Goal: Task Accomplishment & Management: Use online tool/utility

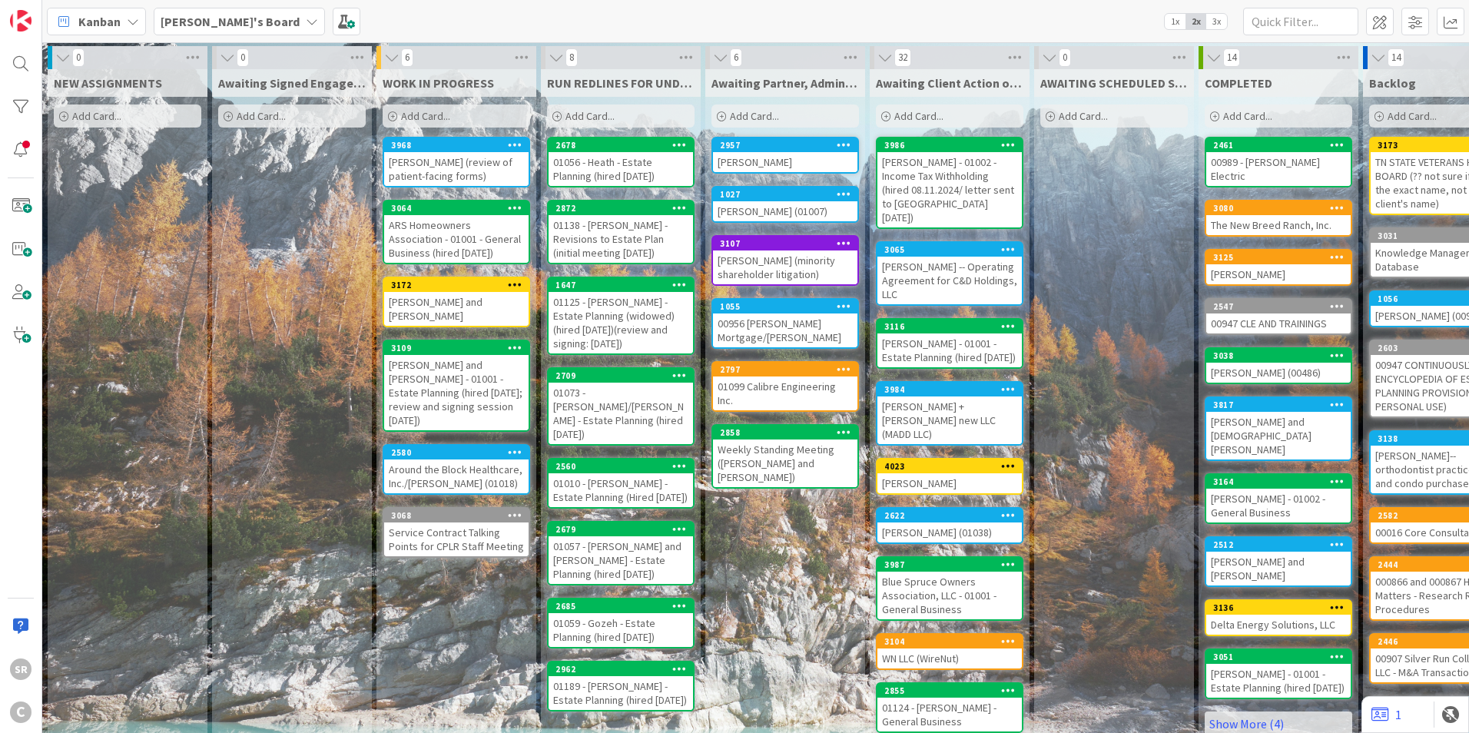
click at [421, 177] on div "[PERSON_NAME] (review of patient-facing forms)" at bounding box center [456, 169] width 144 height 34
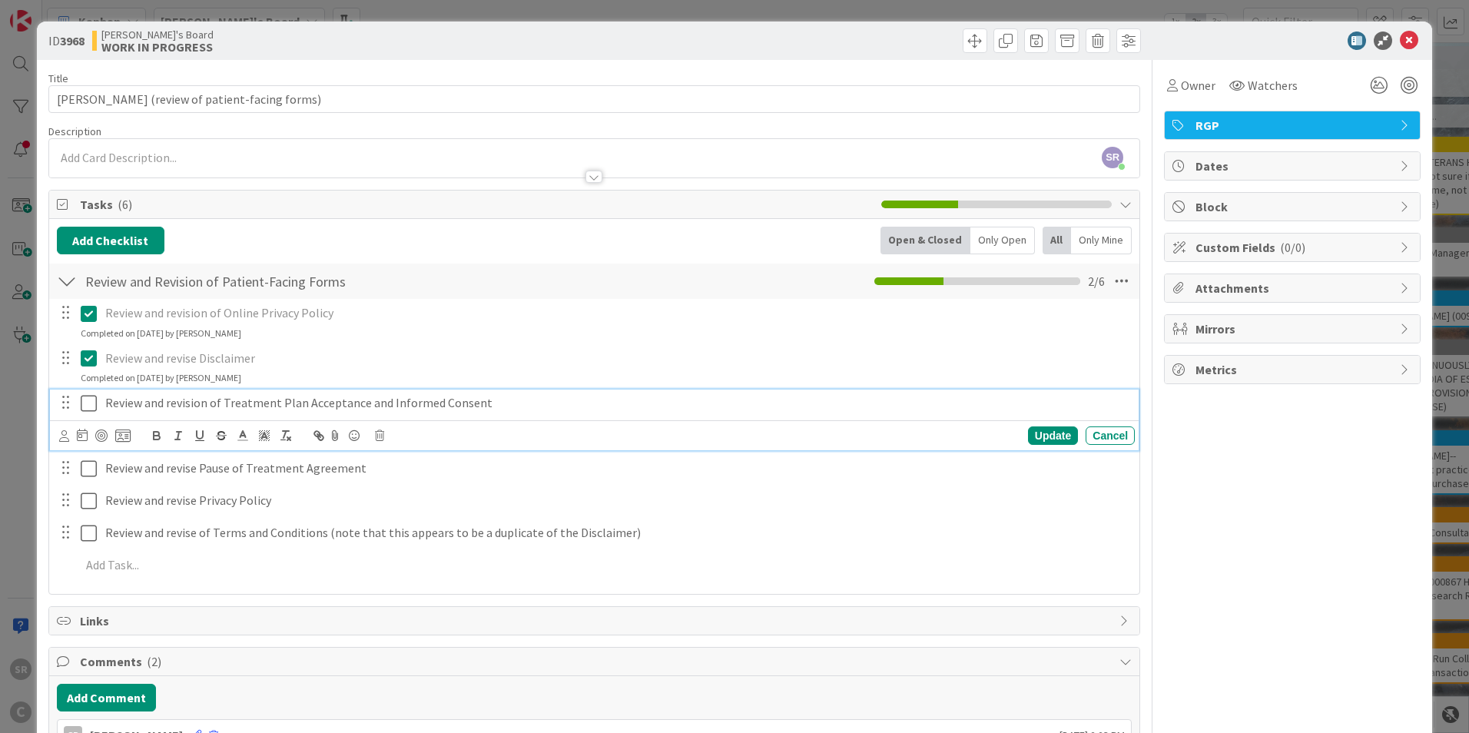
click at [486, 403] on p "Review and revision of Treatment Plan Acceptance and Informed Consent" at bounding box center [616, 403] width 1023 height 18
drag, startPoint x: 547, startPoint y: 407, endPoint x: 479, endPoint y: 400, distance: 68.7
click at [479, 400] on p "Review and revision of Treatment Plan Acceptance and Informed Consent (PAUSED)" at bounding box center [616, 403] width 1023 height 18
copy p "(PAUSED)"
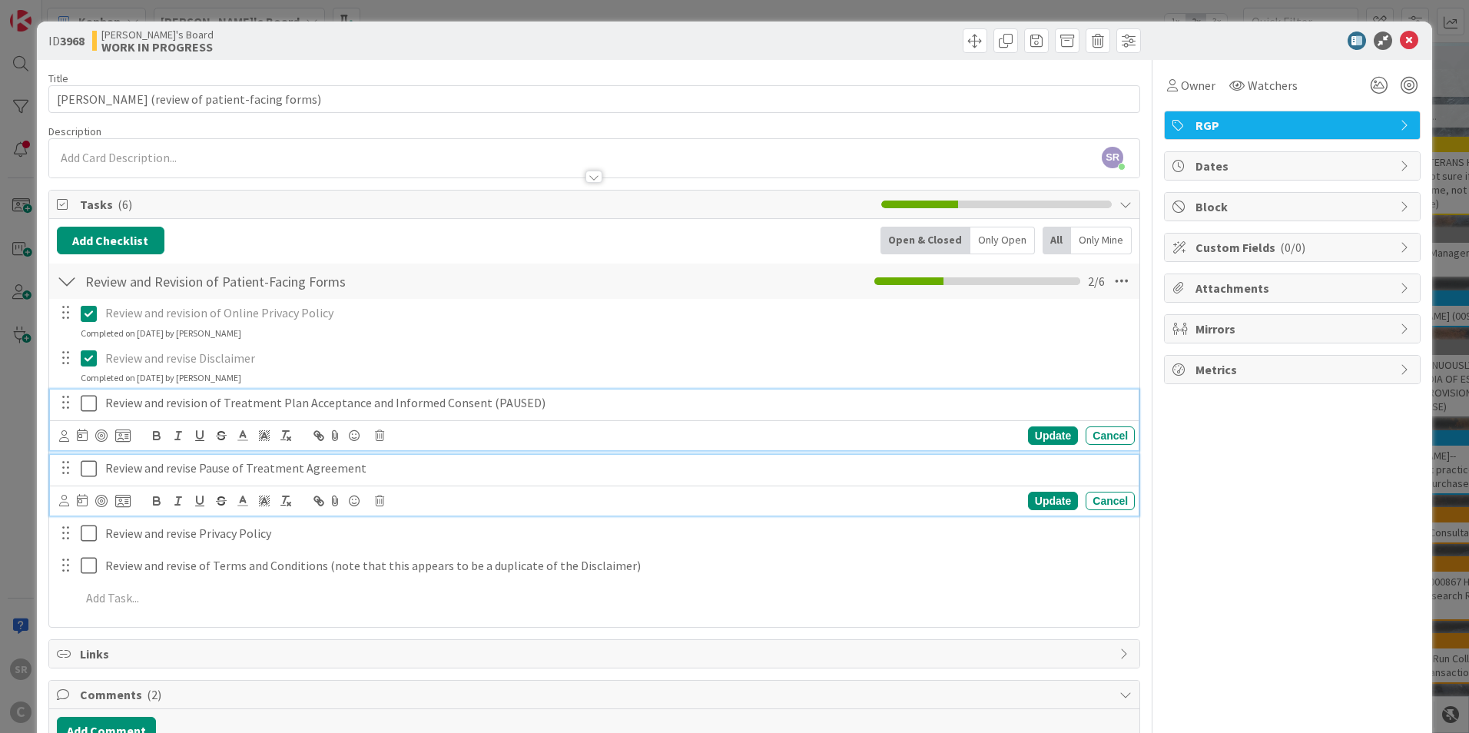
click at [330, 475] on p "Review and revise Pause of Treatment Agreement" at bounding box center [616, 468] width 1023 height 18
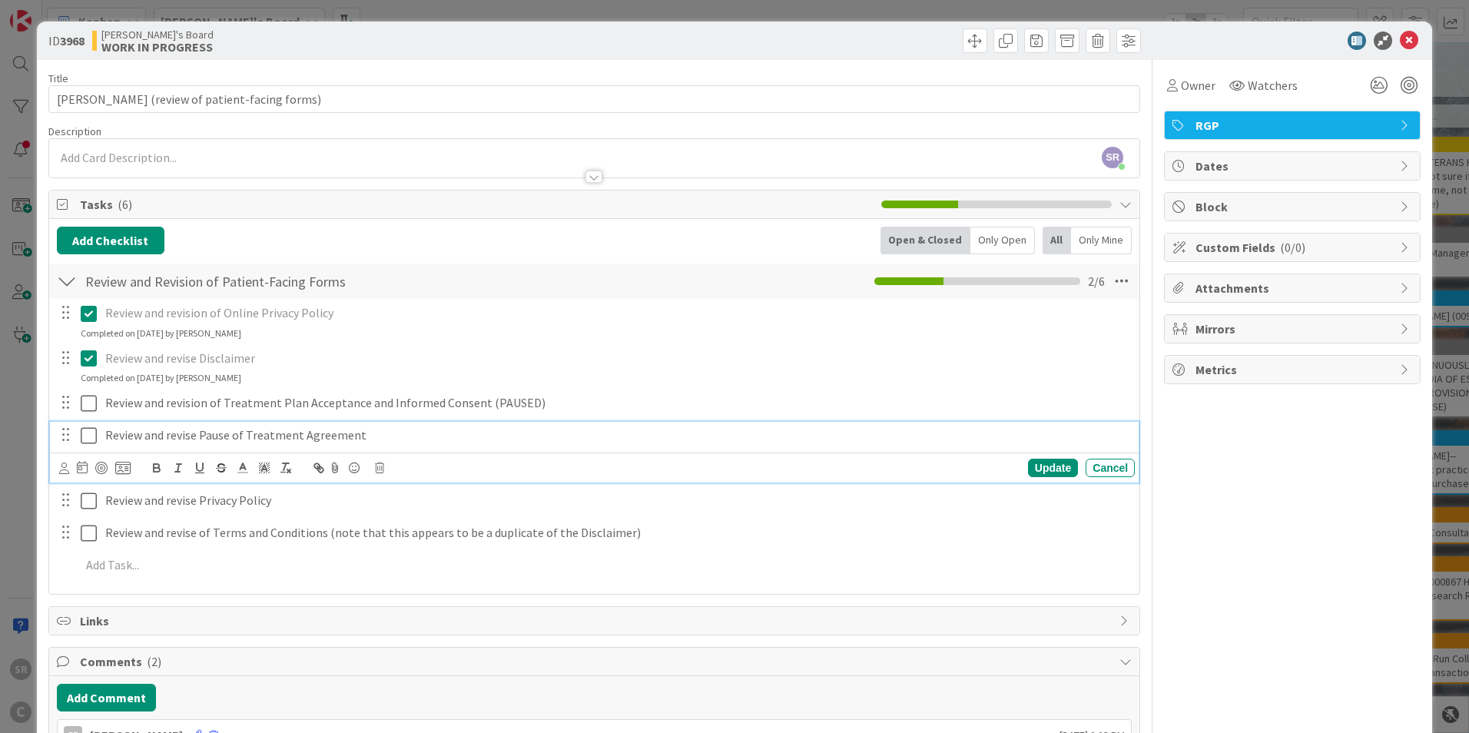
click at [373, 441] on p "Review and revise Pause of Treatment Agreement" at bounding box center [616, 435] width 1023 height 18
click at [1039, 471] on div "Update" at bounding box center [1053, 468] width 50 height 18
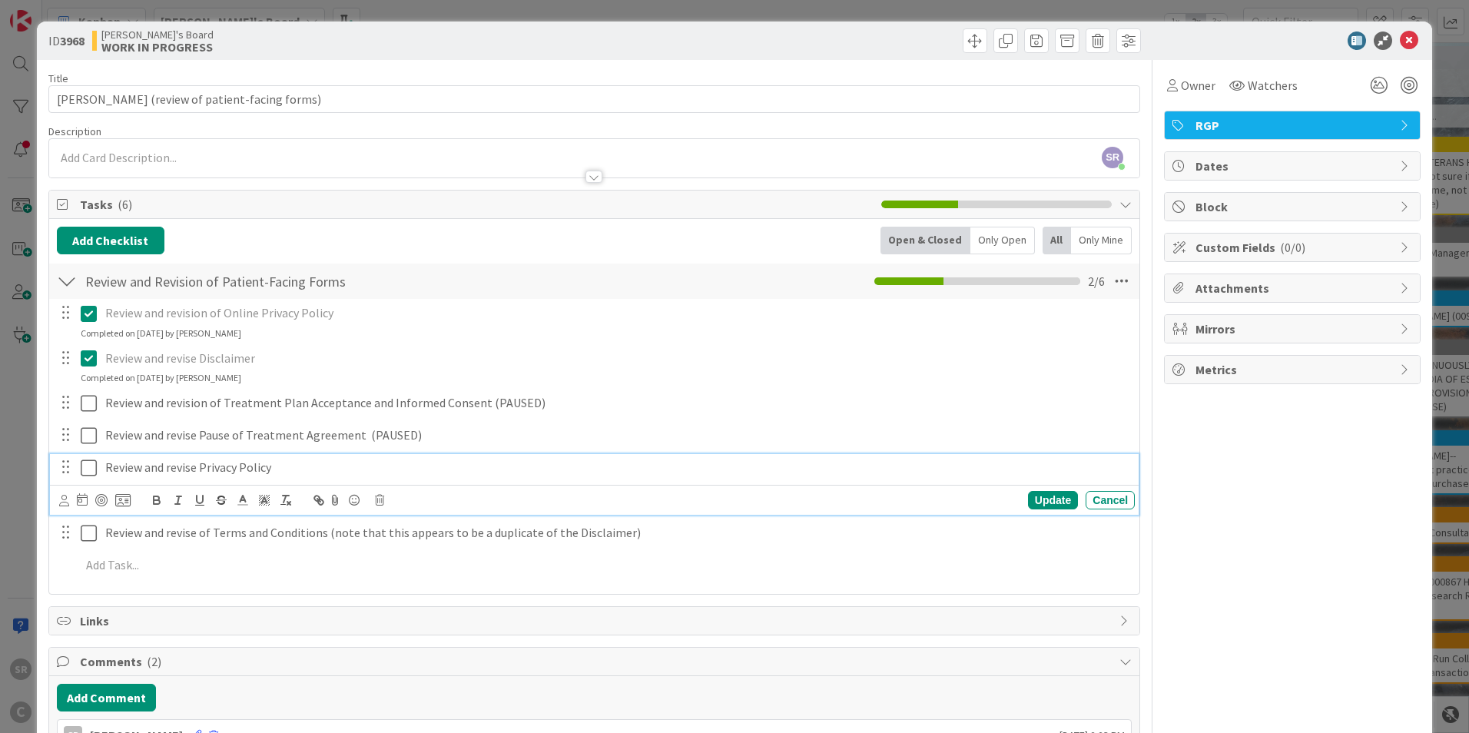
click at [277, 465] on p "Review and revise Privacy Policy" at bounding box center [616, 468] width 1023 height 18
click at [90, 469] on icon at bounding box center [92, 468] width 23 height 18
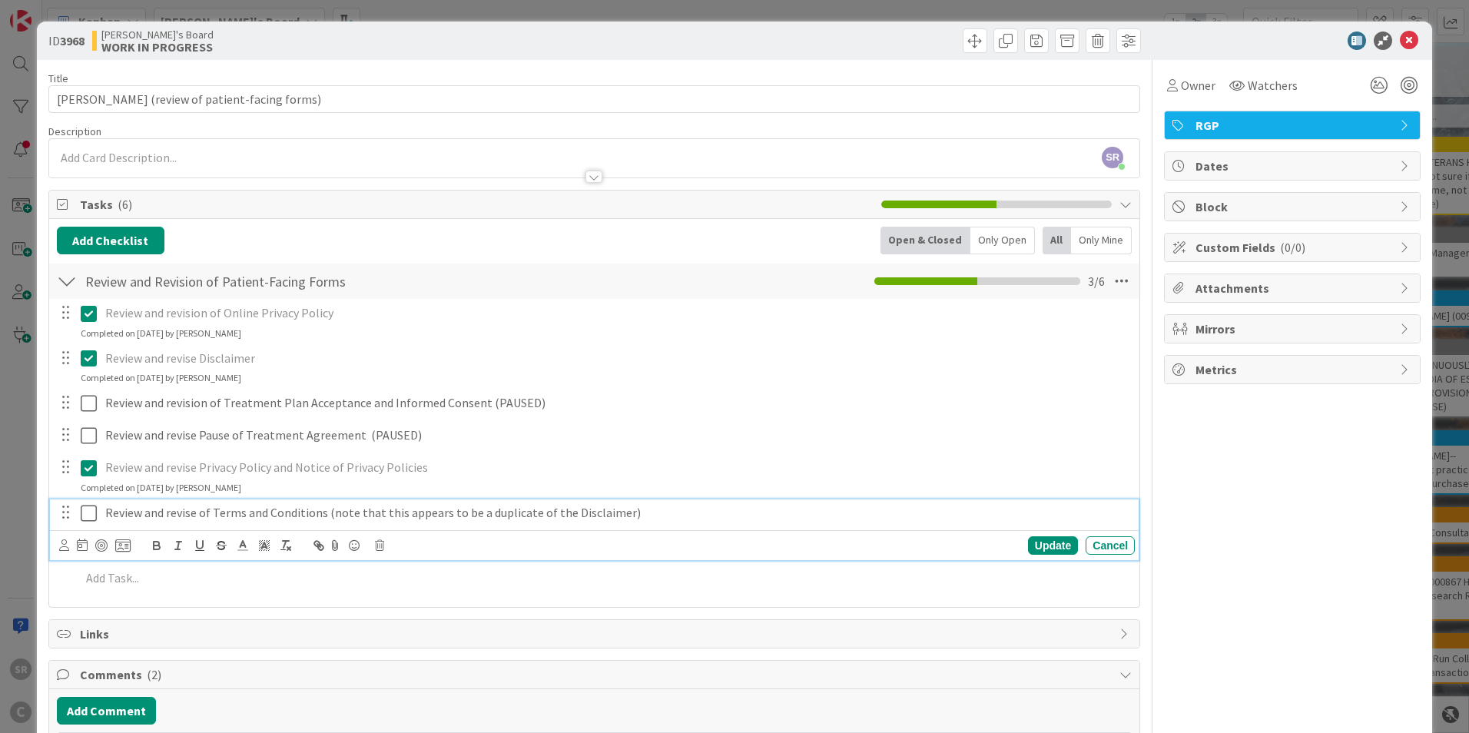
click at [250, 515] on p "Review and revise of Terms and Conditions (note that this appears to be a dupli…" at bounding box center [616, 513] width 1023 height 18
click at [644, 514] on p "Review and revise of Terms and Conditions (note that this appears to be a dupli…" at bounding box center [616, 513] width 1023 height 18
click at [1032, 548] on div "Update" at bounding box center [1053, 545] width 50 height 18
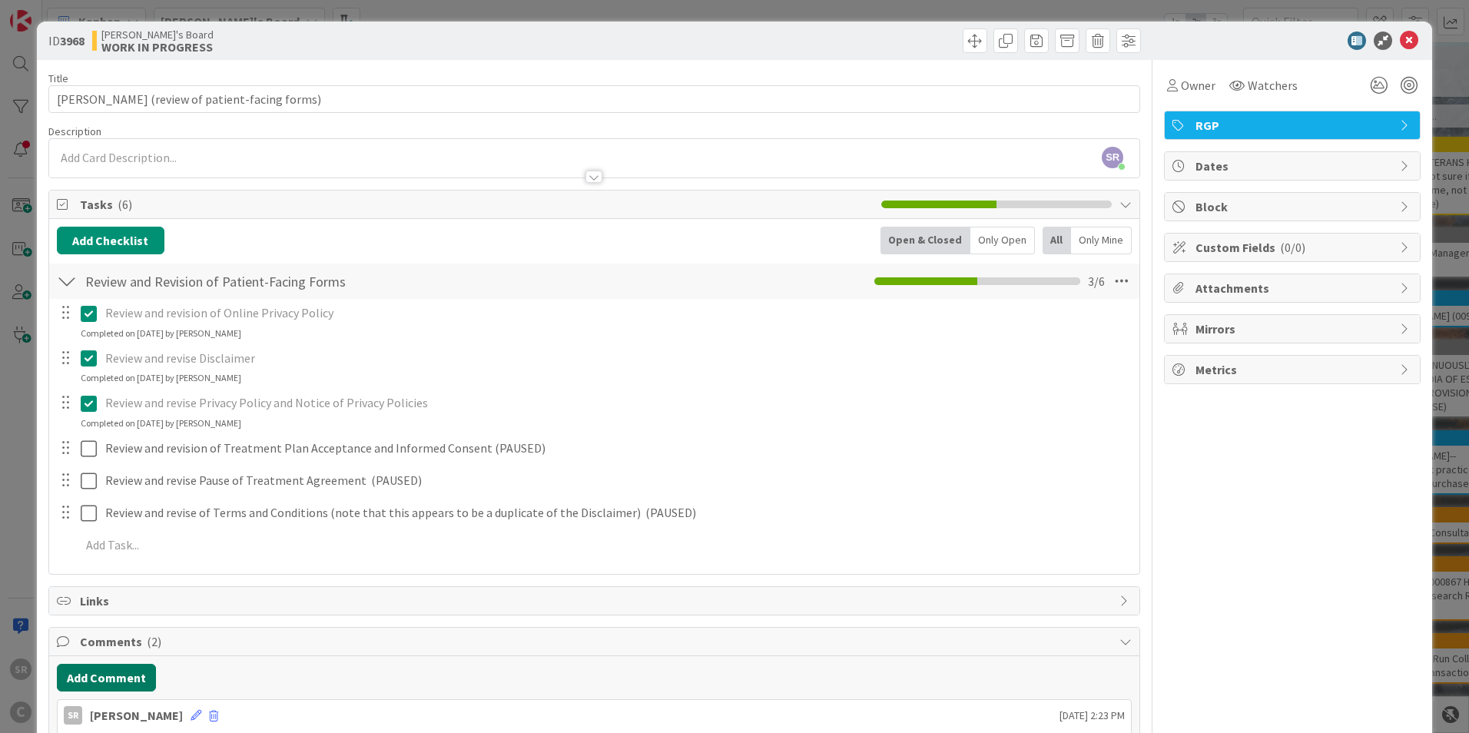
click at [139, 674] on button "Add Comment" at bounding box center [106, 678] width 99 height 28
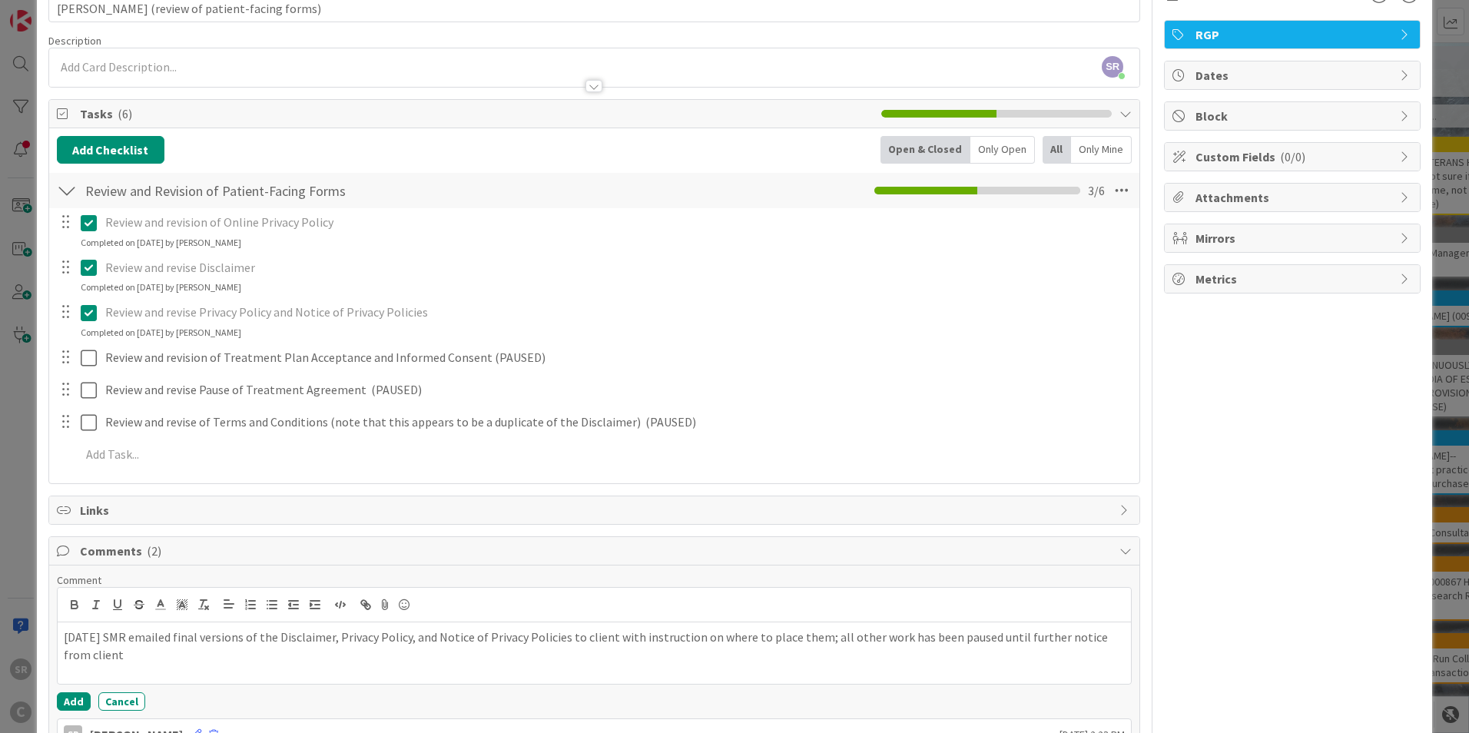
scroll to position [114, 0]
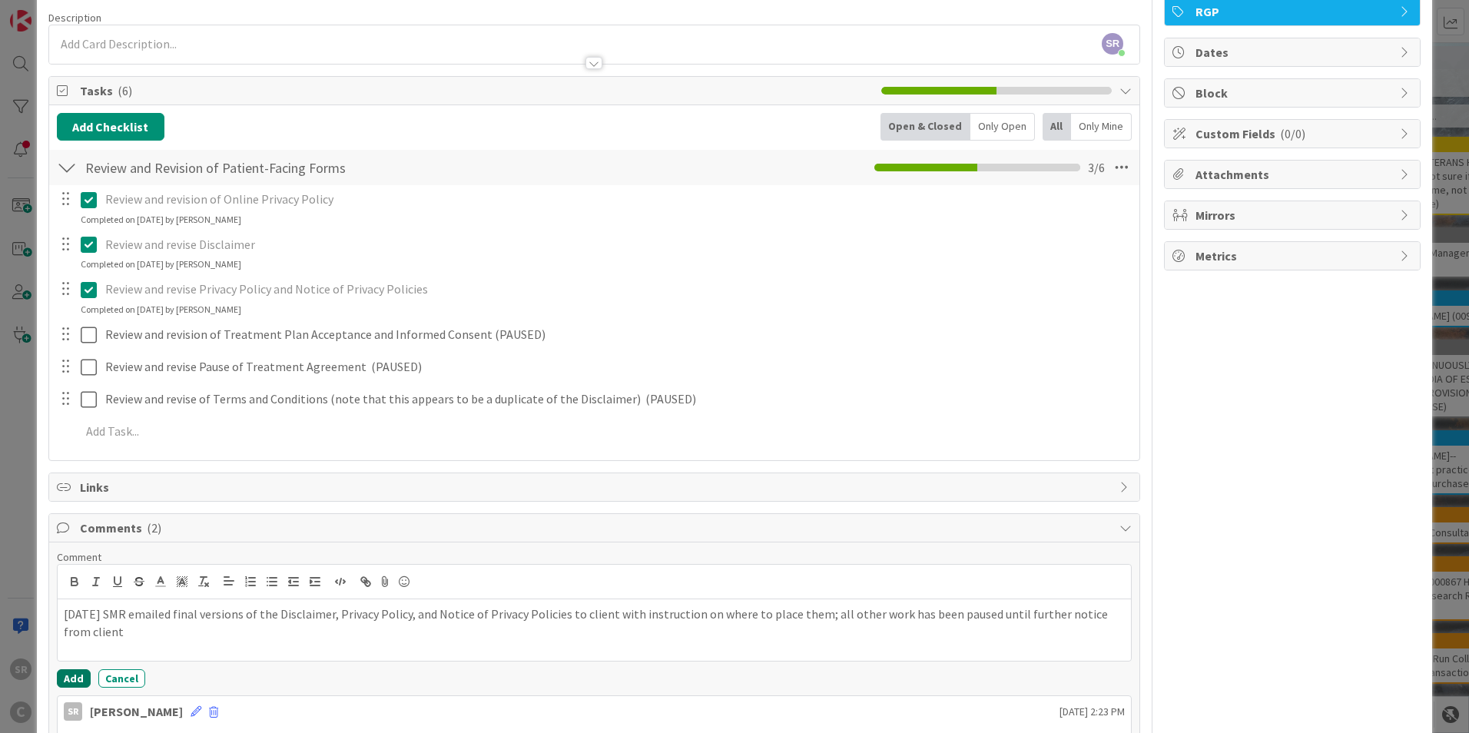
click at [77, 678] on button "Add" at bounding box center [74, 678] width 34 height 18
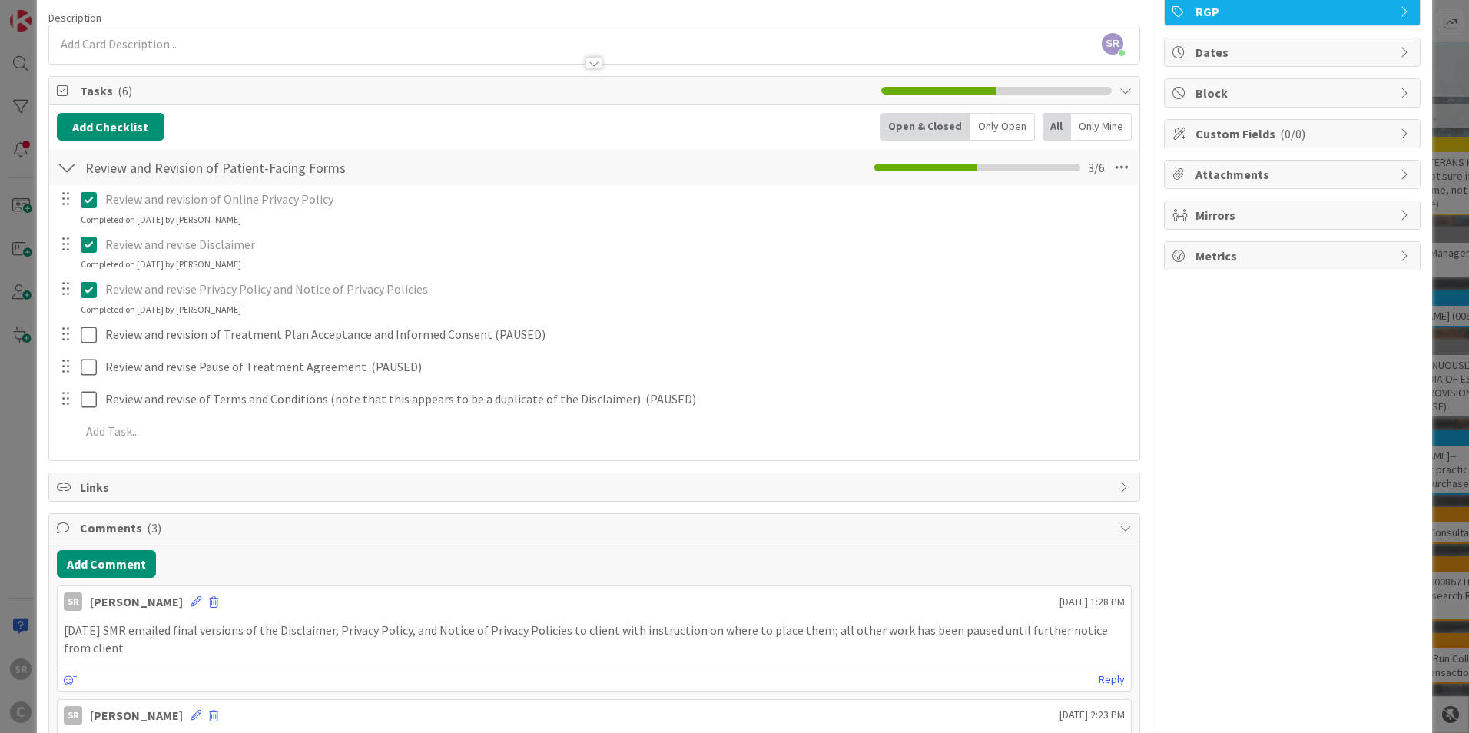
scroll to position [0, 0]
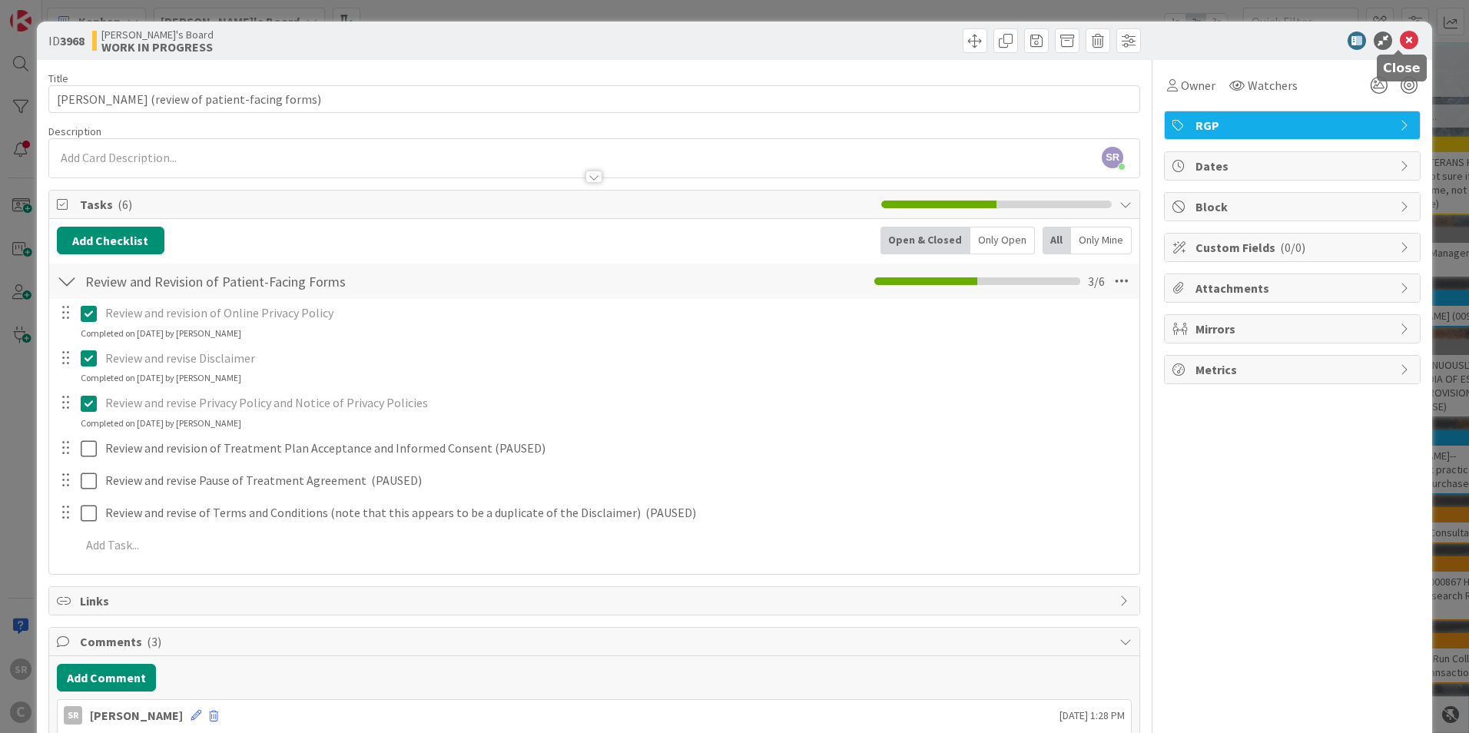
click at [1400, 38] on icon at bounding box center [1409, 40] width 18 height 18
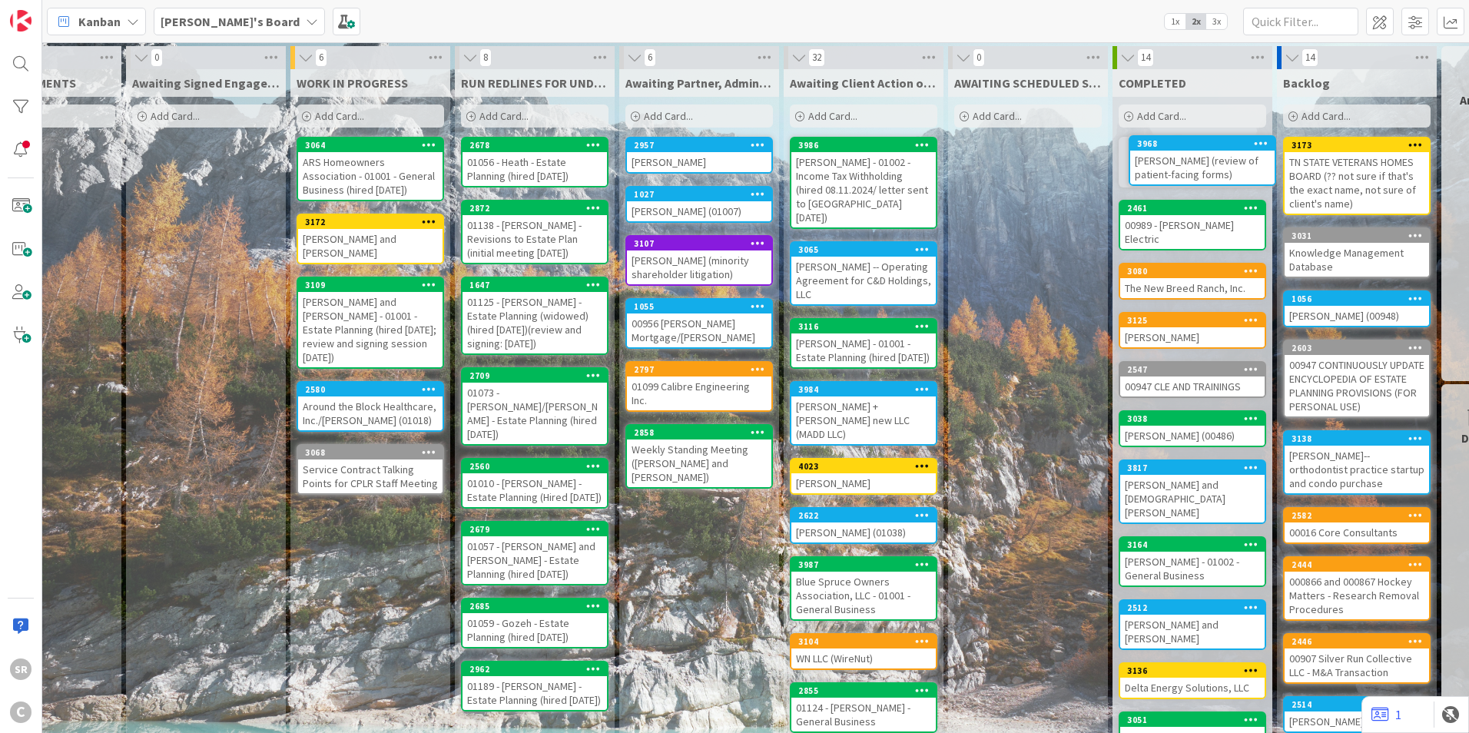
scroll to position [0, 88]
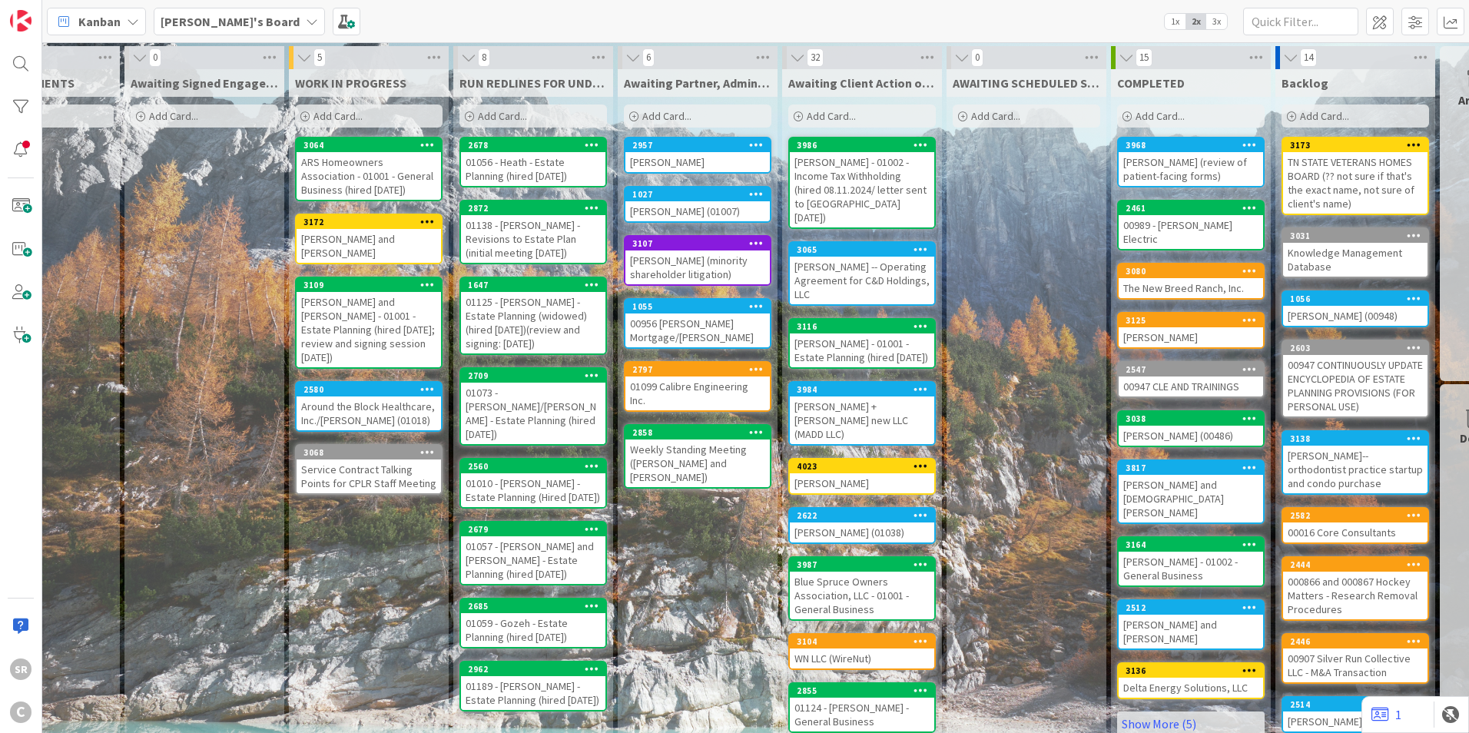
click at [842, 194] on div "[PERSON_NAME] - 01002 - Income Tax Withholding (hired 08.11.2024/ letter sent t…" at bounding box center [862, 189] width 144 height 75
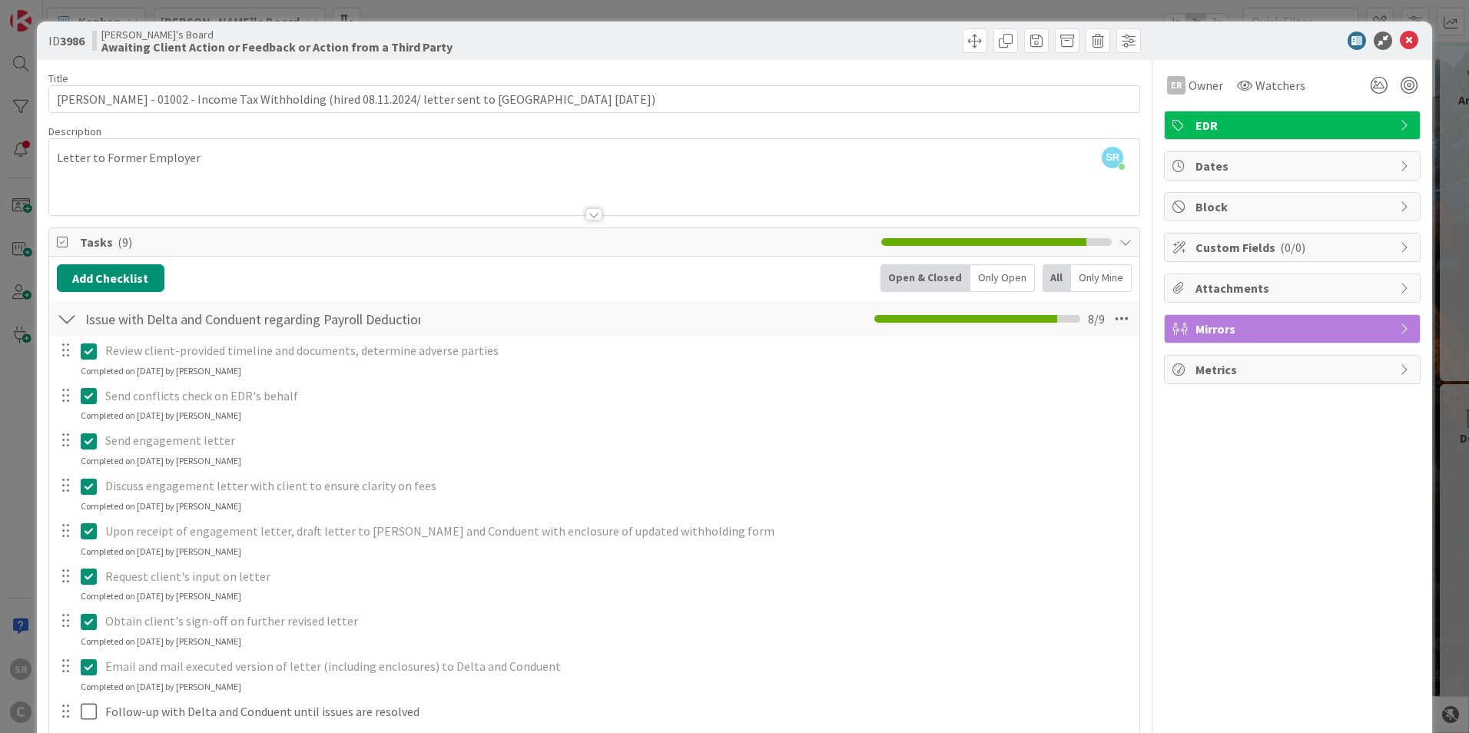
drag, startPoint x: 1457, startPoint y: 140, endPoint x: 1461, endPoint y: 163, distance: 23.4
click at [1461, 163] on div "ID 3986 [PERSON_NAME]'s Board Awaiting Client Action or Feedback or Action from…" at bounding box center [734, 366] width 1469 height 733
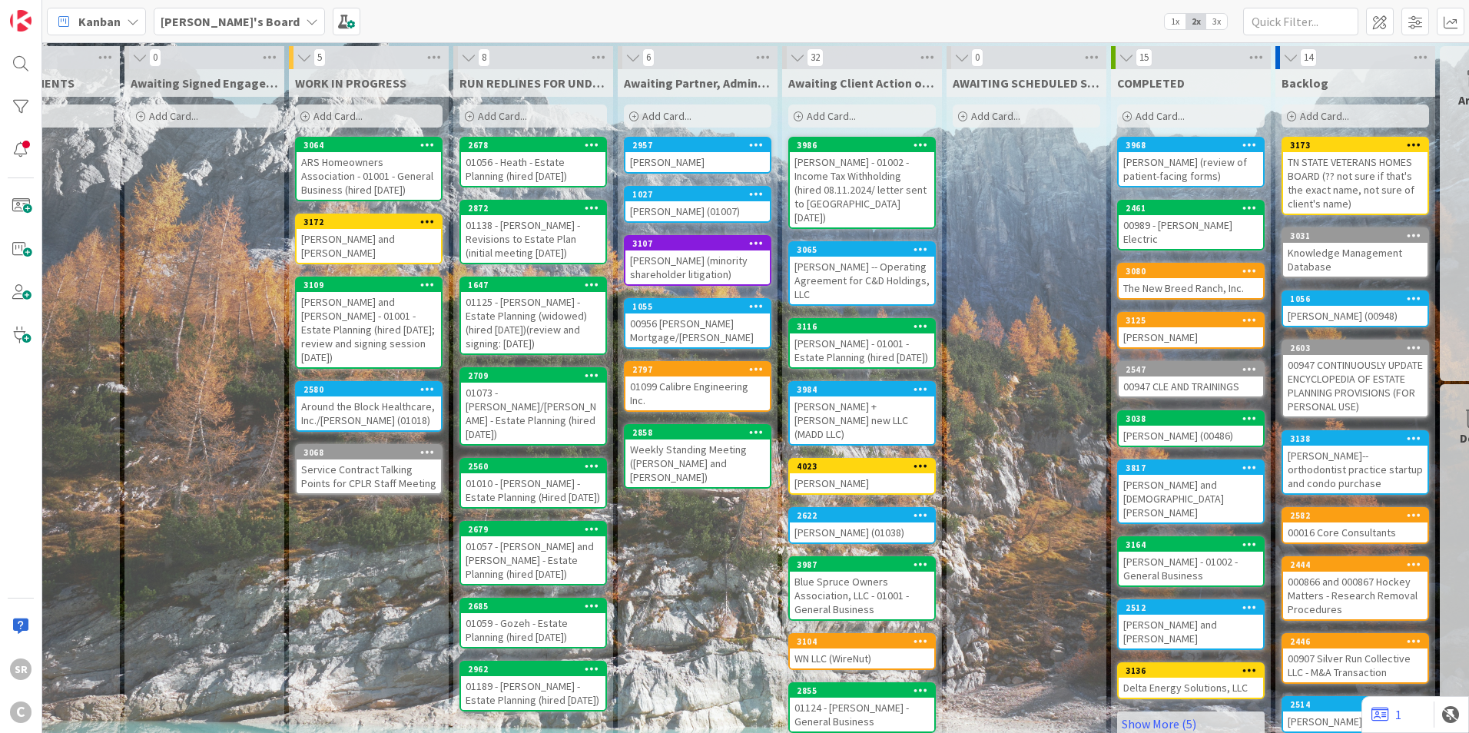
click at [840, 186] on div "[PERSON_NAME] - 01002 - Income Tax Withholding (hired 08.11.2024/ letter sent t…" at bounding box center [862, 189] width 144 height 75
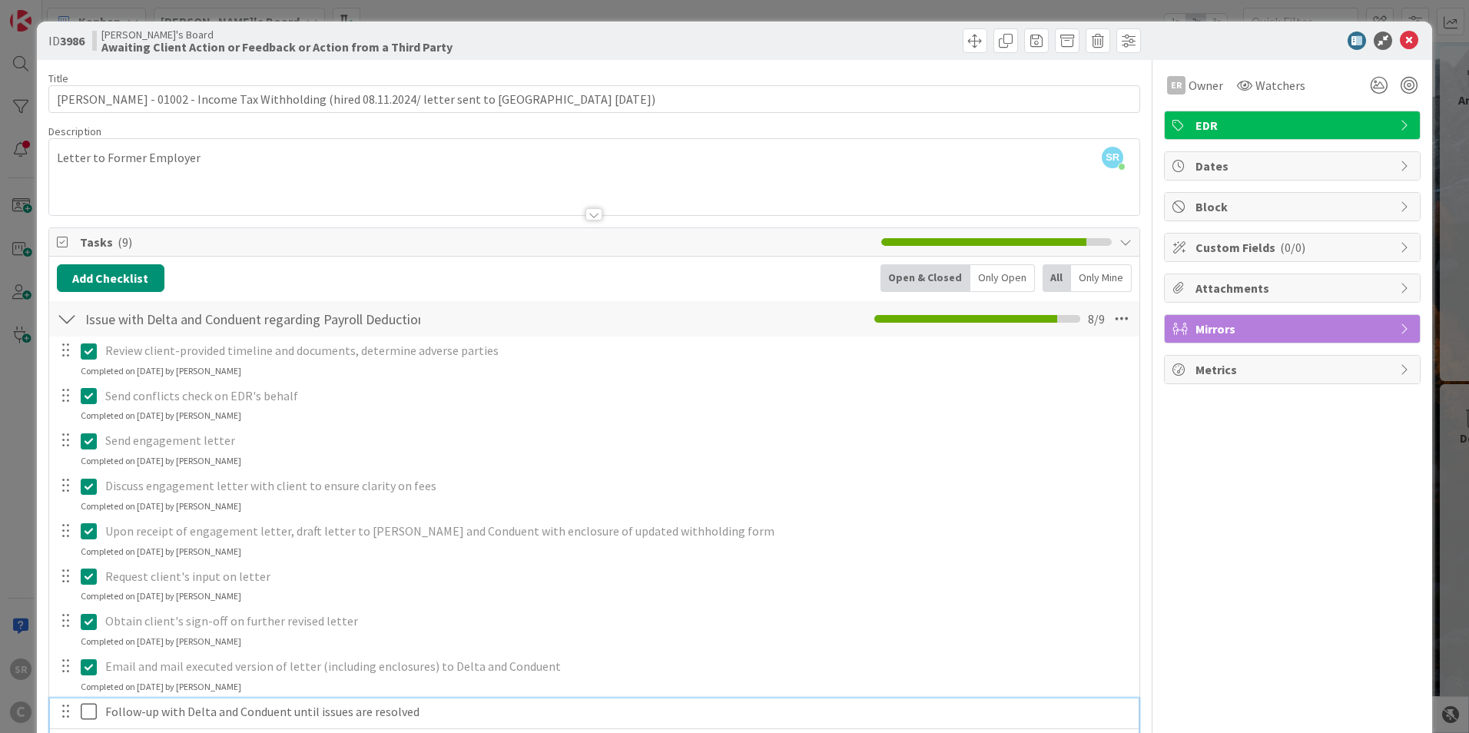
click at [337, 718] on p "Follow-up with Delta and Conduent until issues are resolved" at bounding box center [616, 712] width 1023 height 18
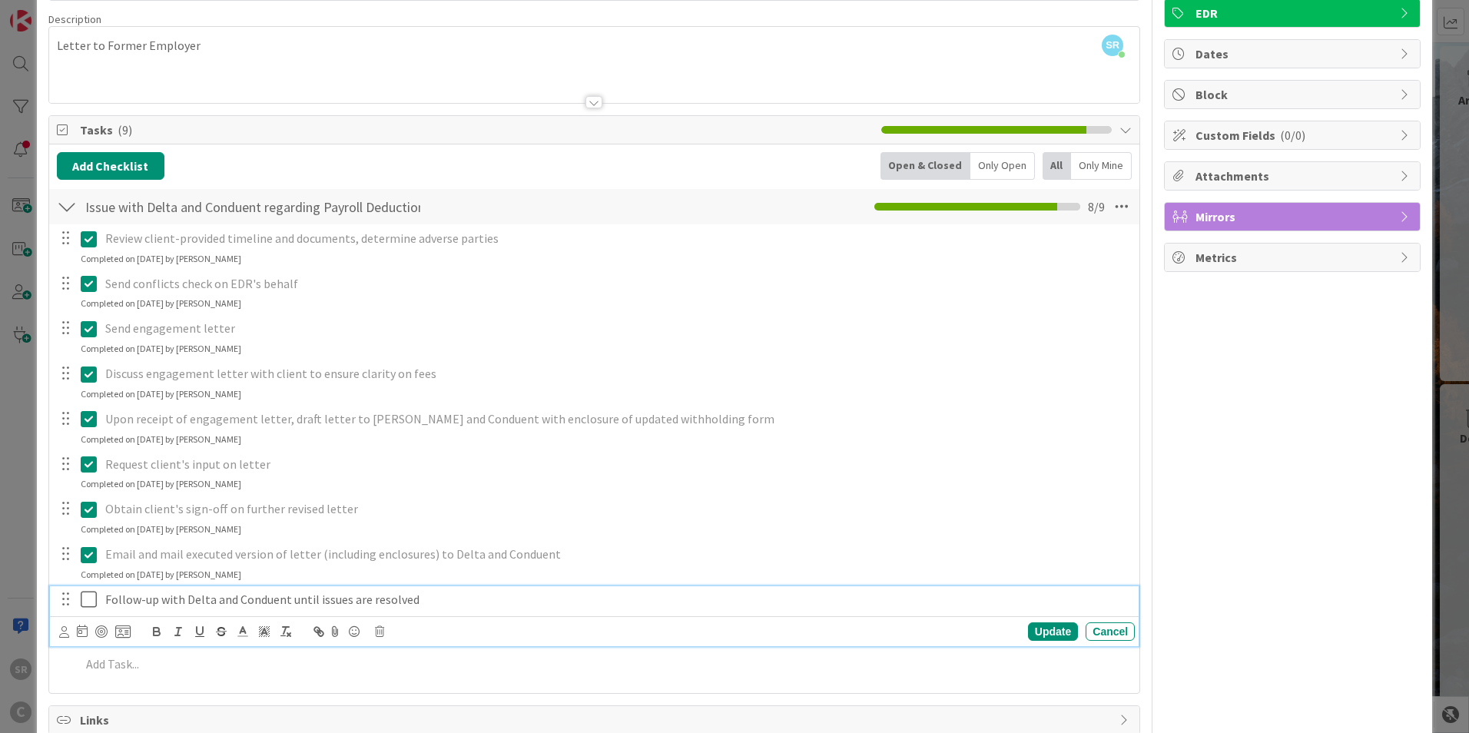
scroll to position [118, 0]
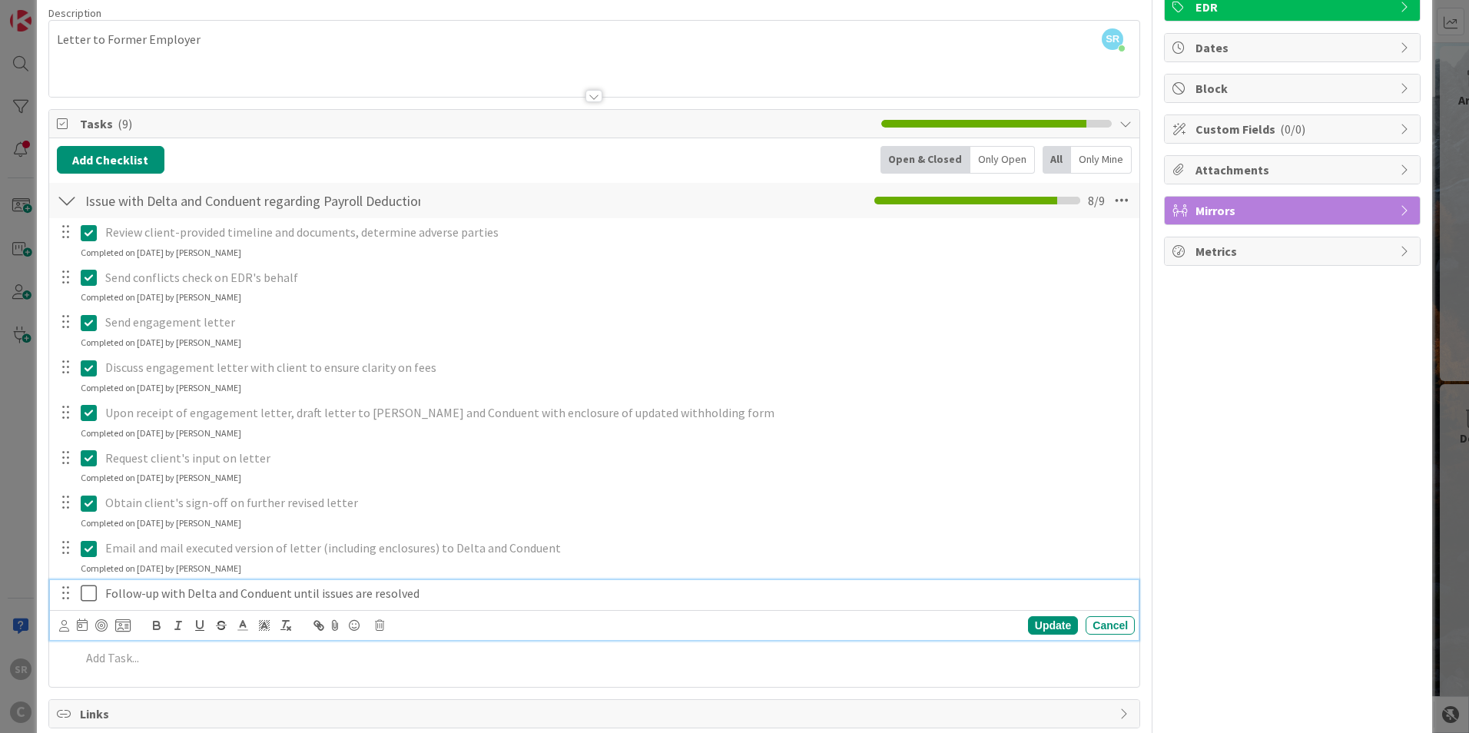
click at [544, 552] on p "Email and mail executed version of letter (including enclosures) to Delta and C…" at bounding box center [616, 548] width 1023 height 18
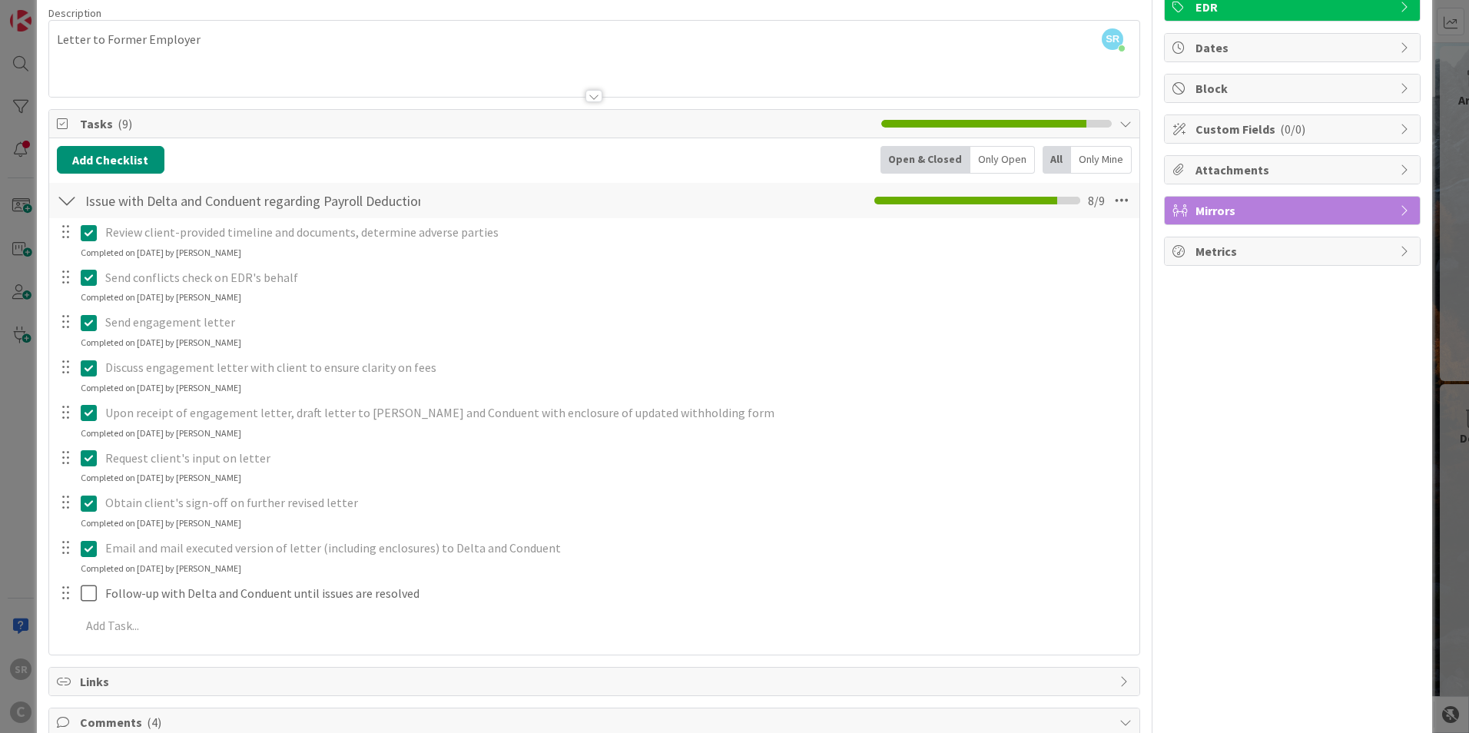
scroll to position [0, 0]
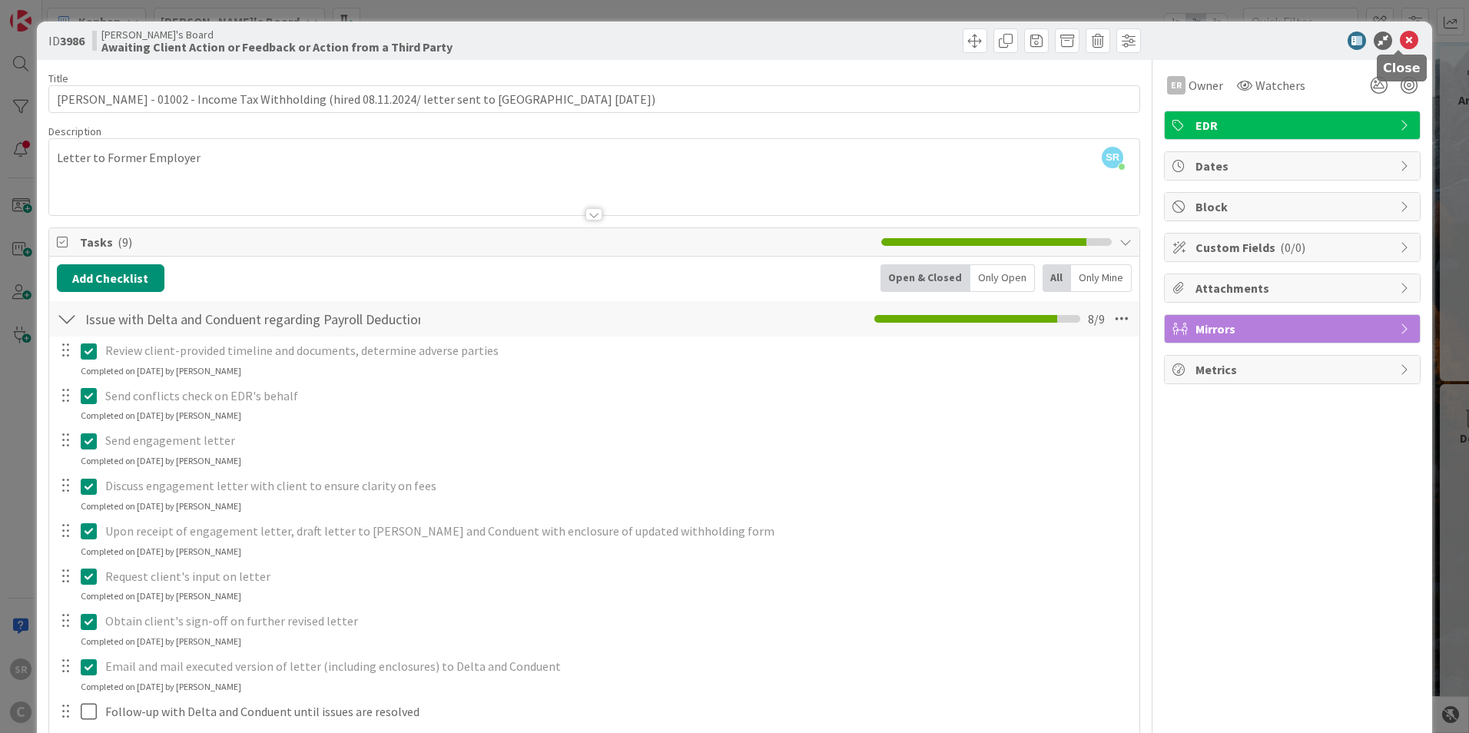
click at [1400, 32] on icon at bounding box center [1409, 40] width 18 height 18
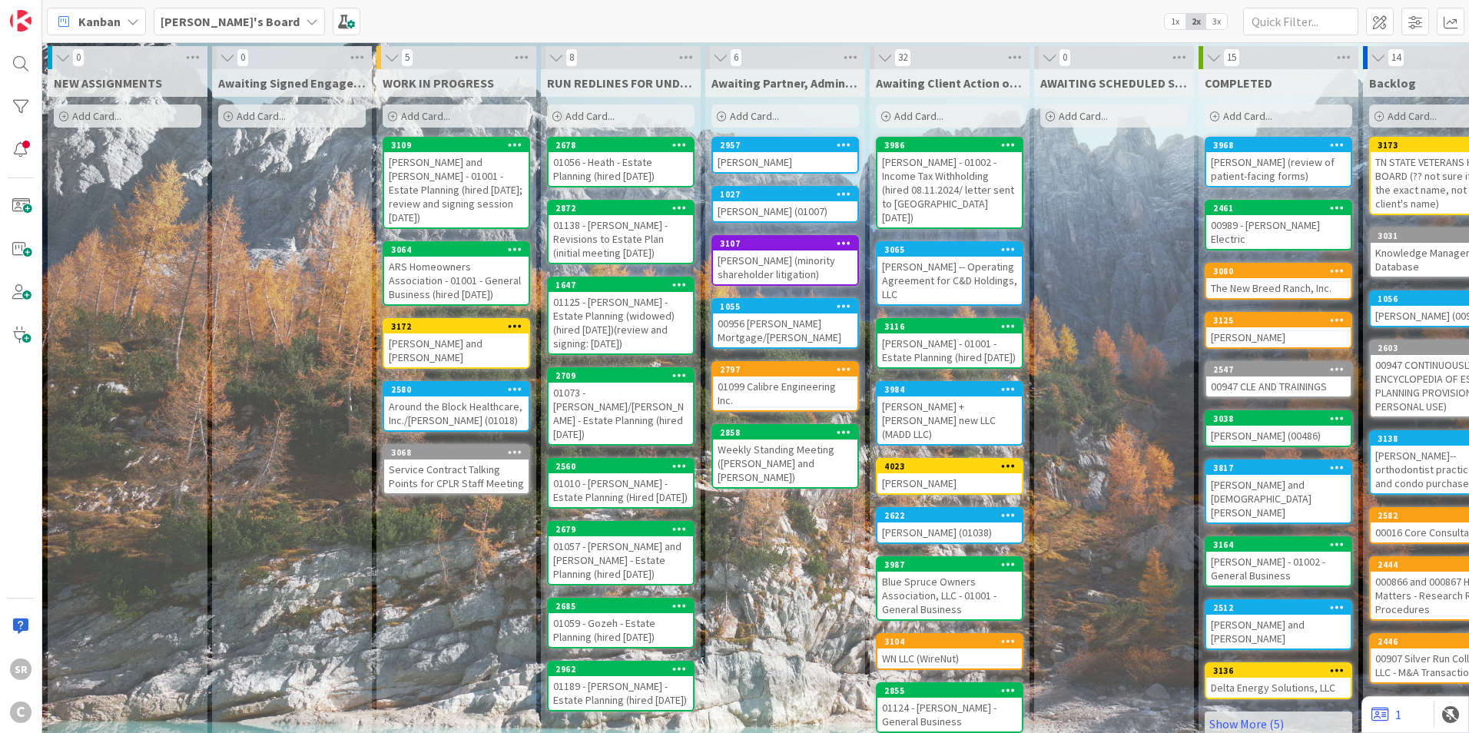
click at [403, 333] on div "[PERSON_NAME] and [PERSON_NAME]" at bounding box center [456, 350] width 144 height 34
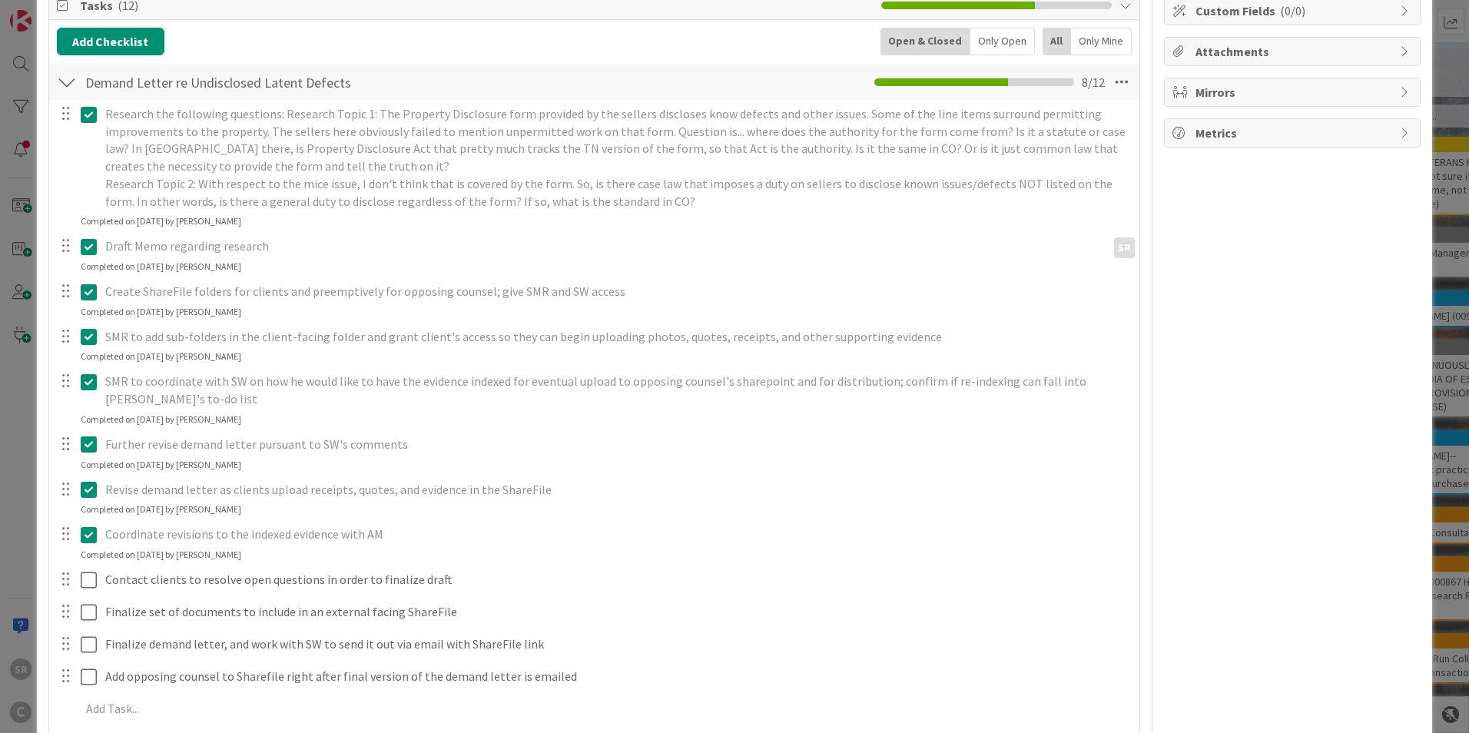
scroll to position [366, 0]
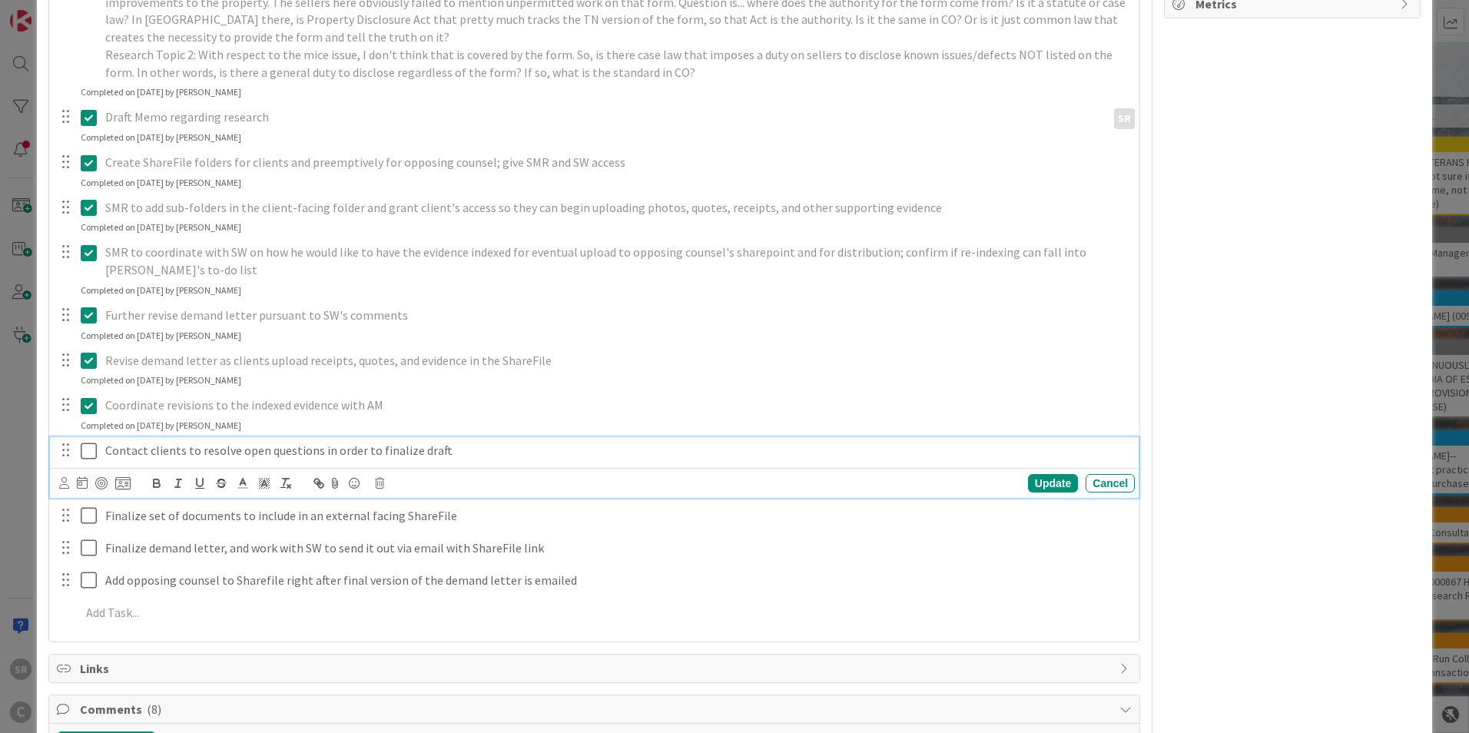
click at [89, 453] on icon at bounding box center [92, 451] width 23 height 18
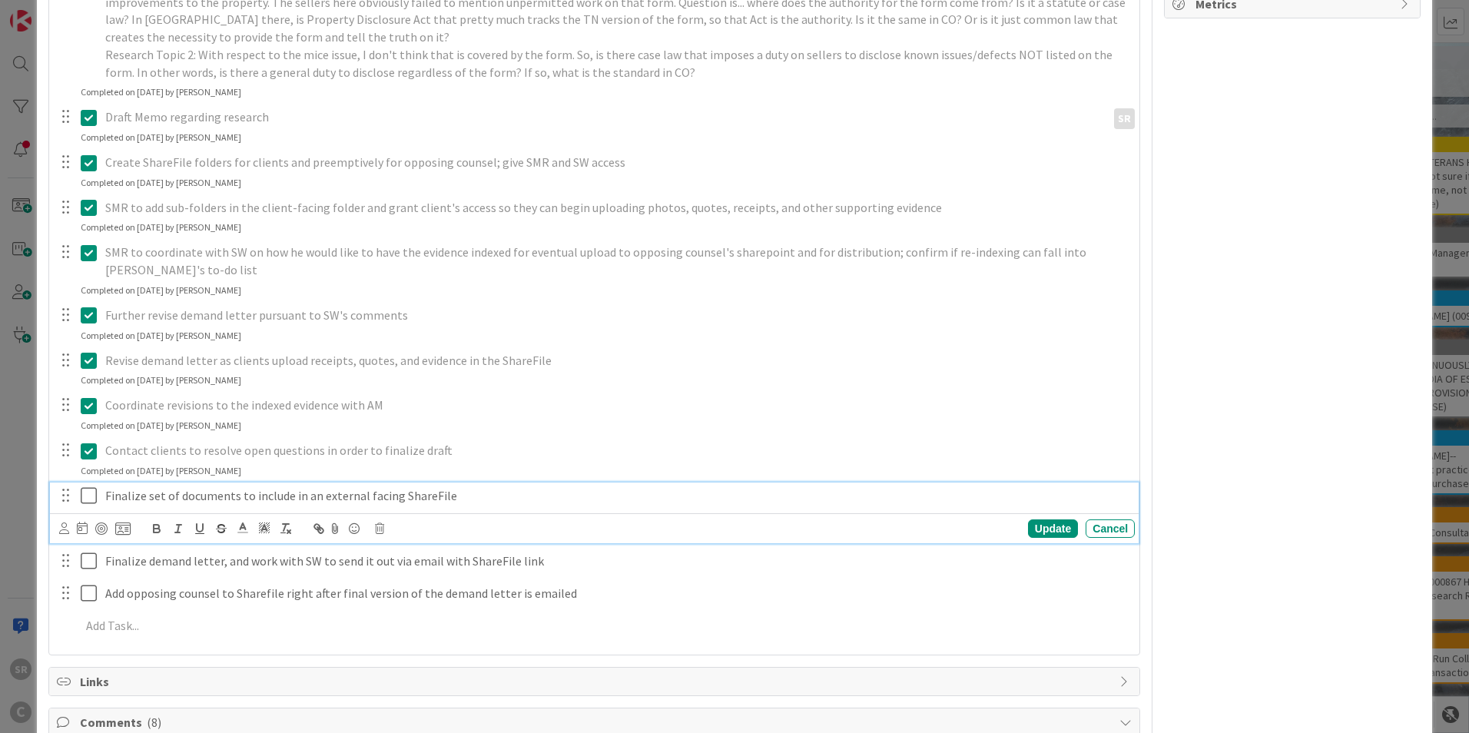
click at [84, 499] on icon at bounding box center [92, 495] width 23 height 18
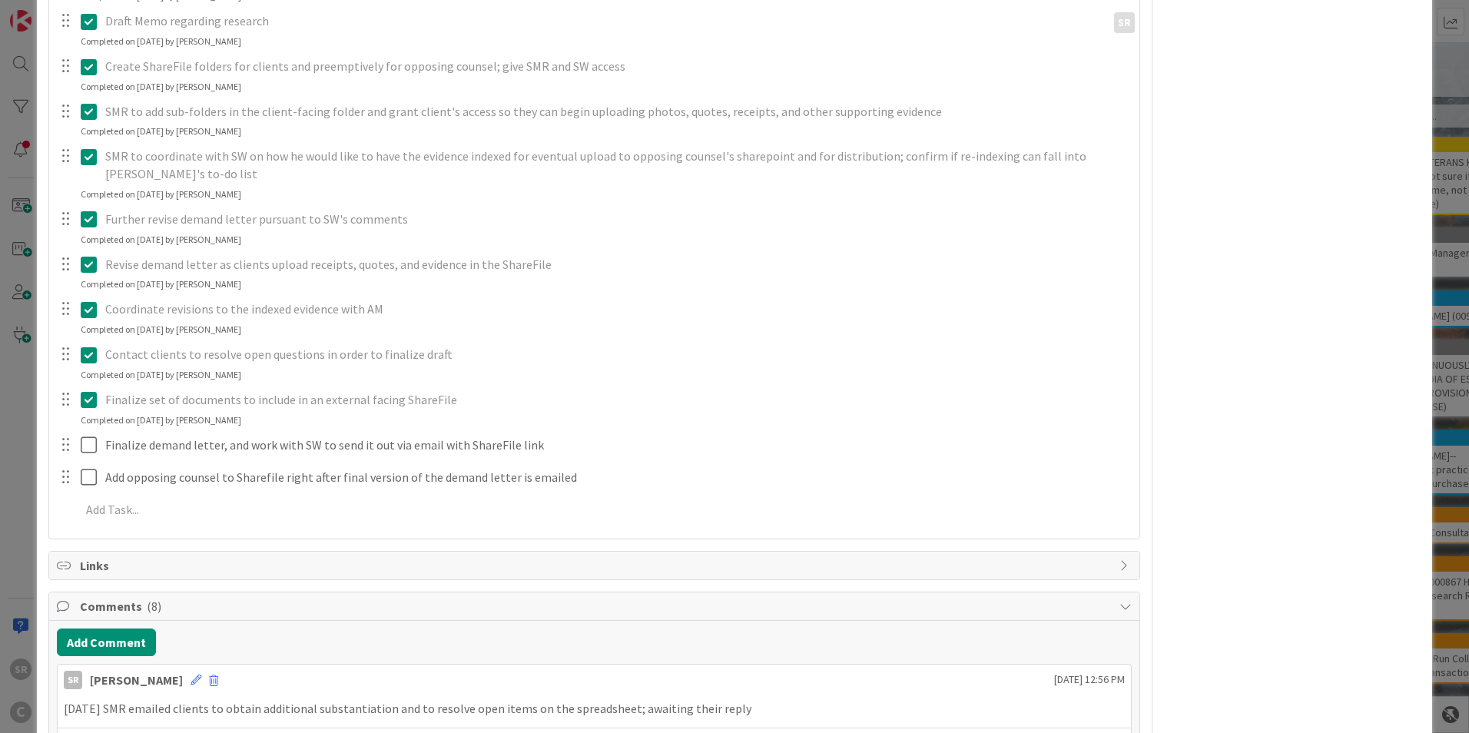
scroll to position [581, 0]
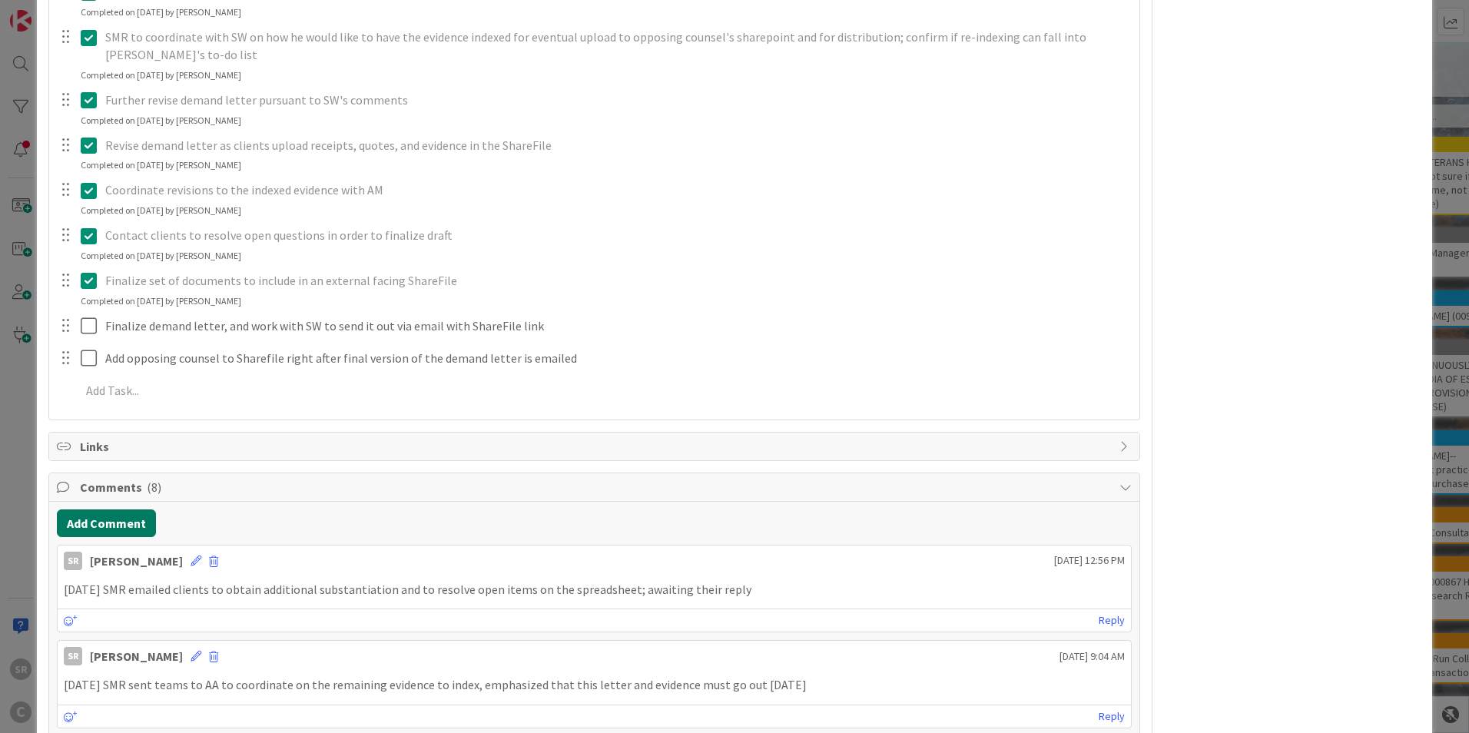
click at [113, 521] on button "Add Comment" at bounding box center [106, 523] width 99 height 28
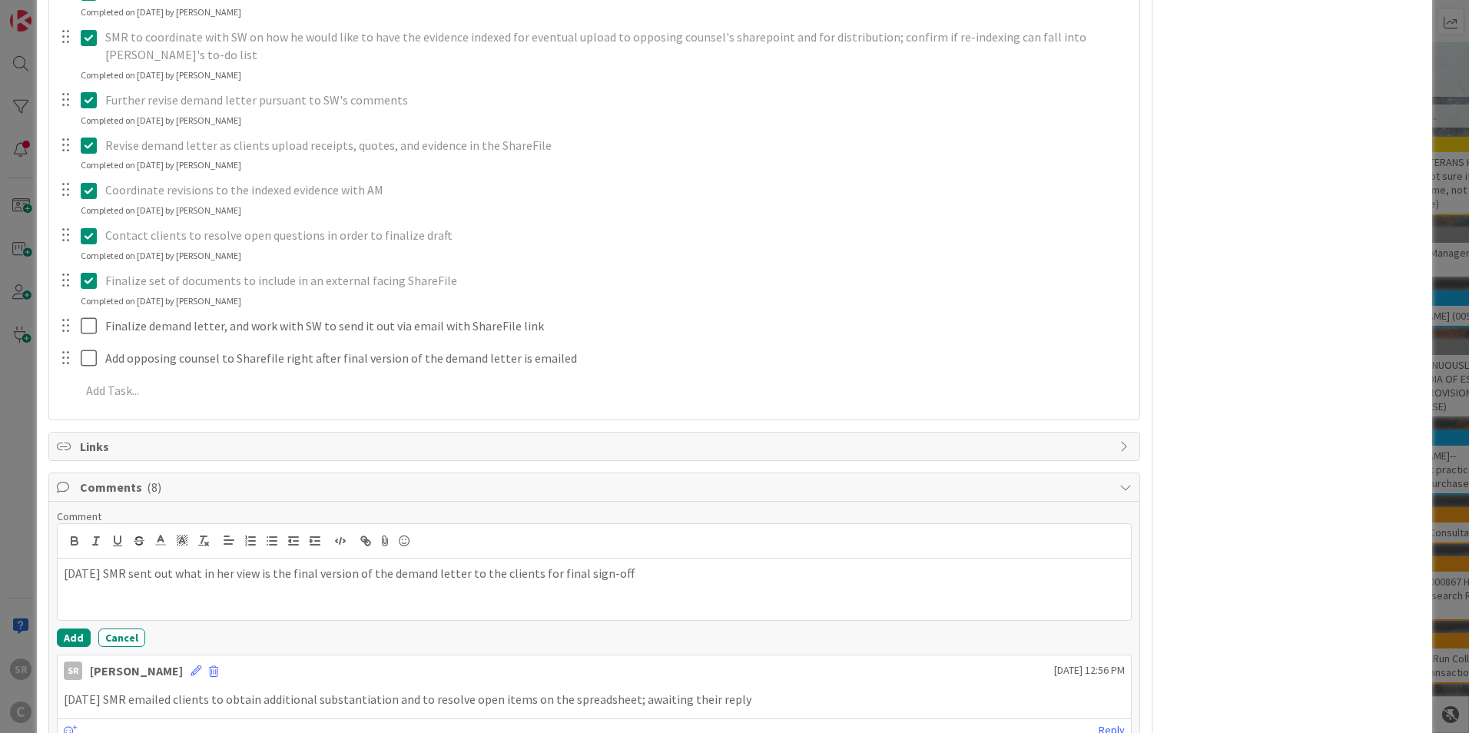
click at [685, 586] on div "[DATE] SMR sent out what in her view is the final version of the demand letter …" at bounding box center [594, 588] width 1073 height 61
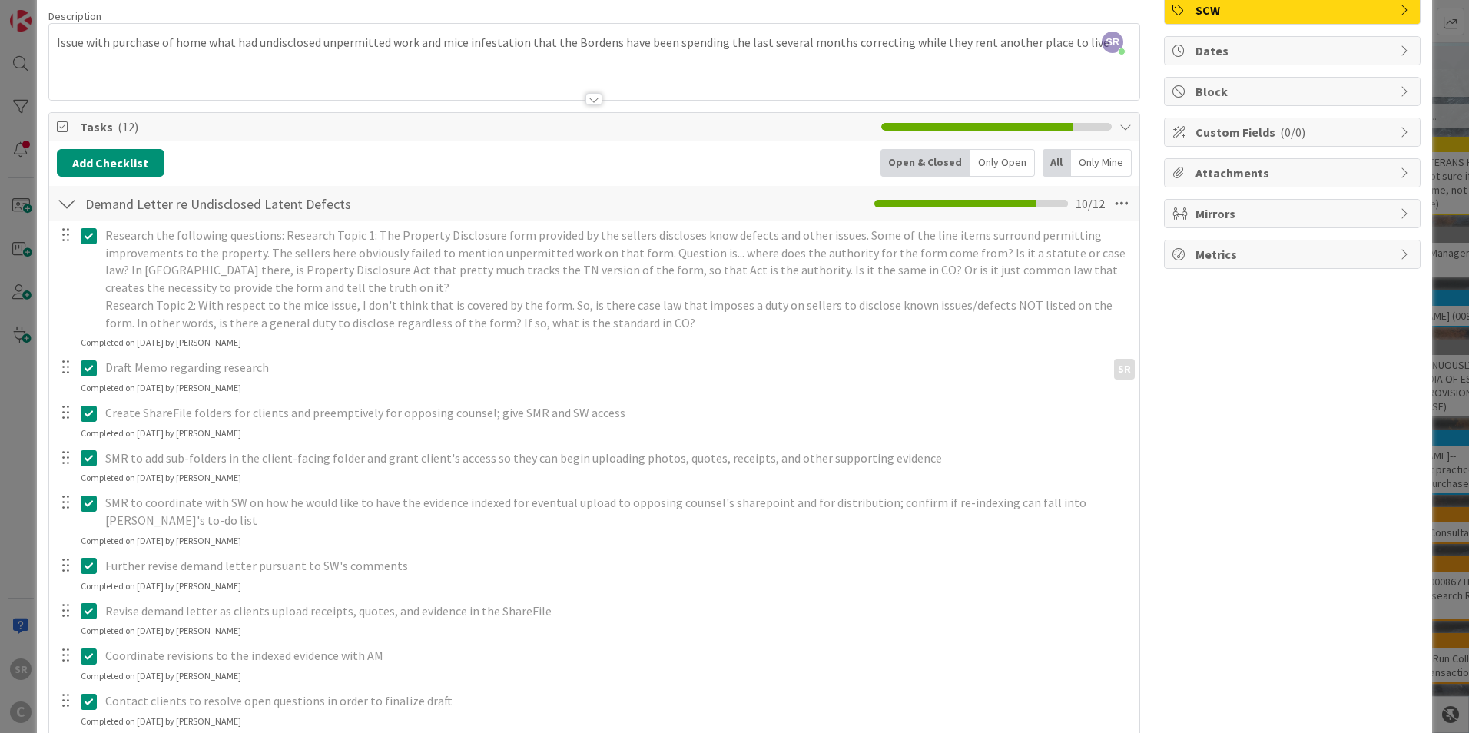
scroll to position [0, 0]
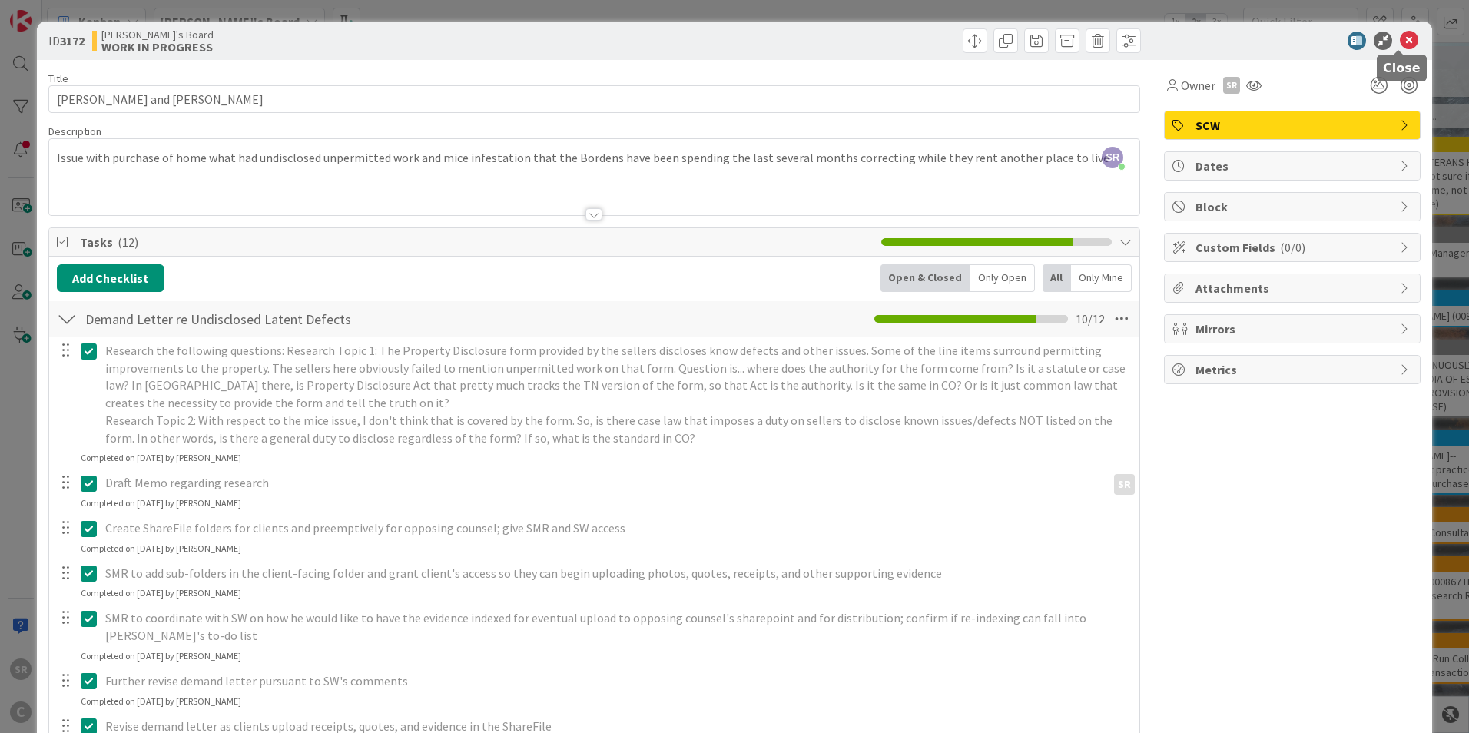
drag, startPoint x: 1395, startPoint y: 37, endPoint x: 1261, endPoint y: 75, distance: 138.9
click at [1400, 36] on icon at bounding box center [1409, 40] width 18 height 18
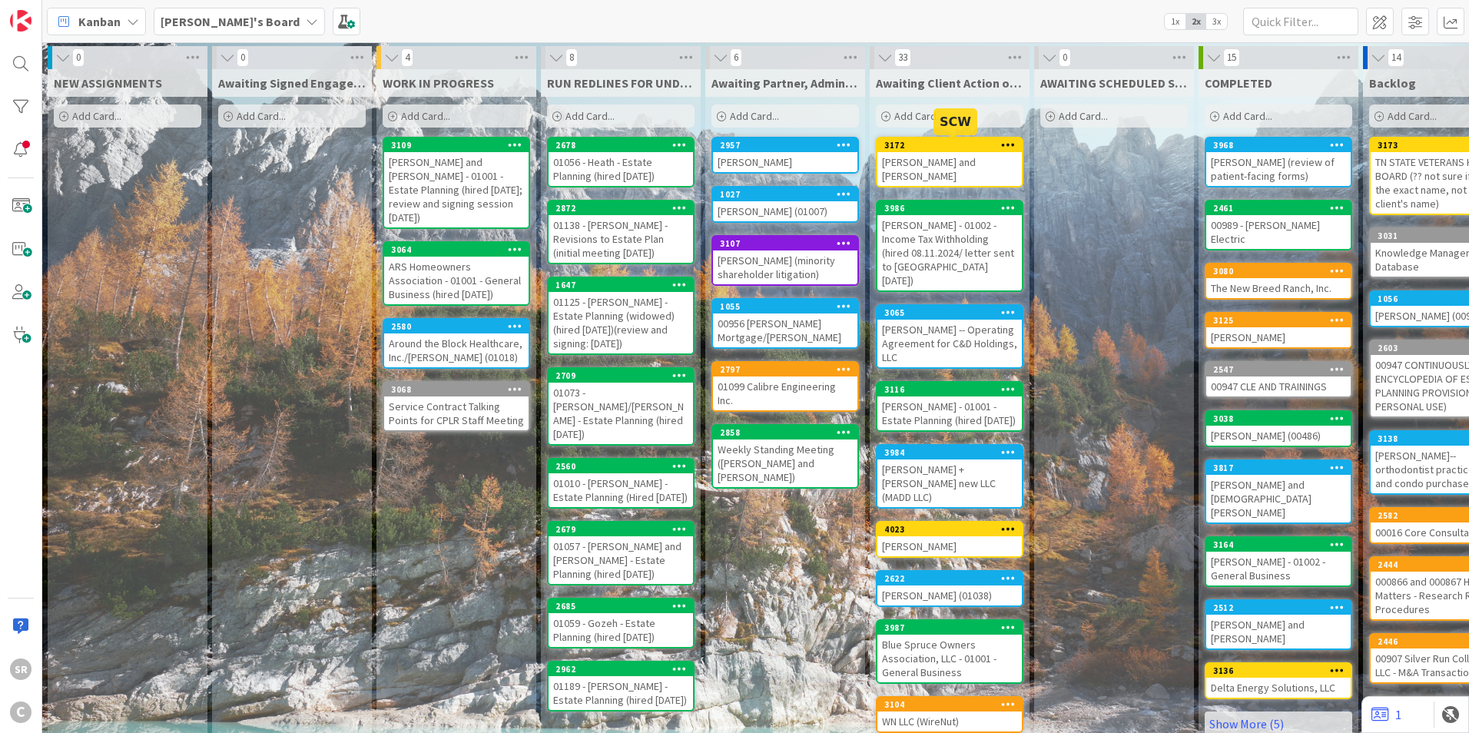
click at [947, 147] on div "3172" at bounding box center [953, 145] width 138 height 11
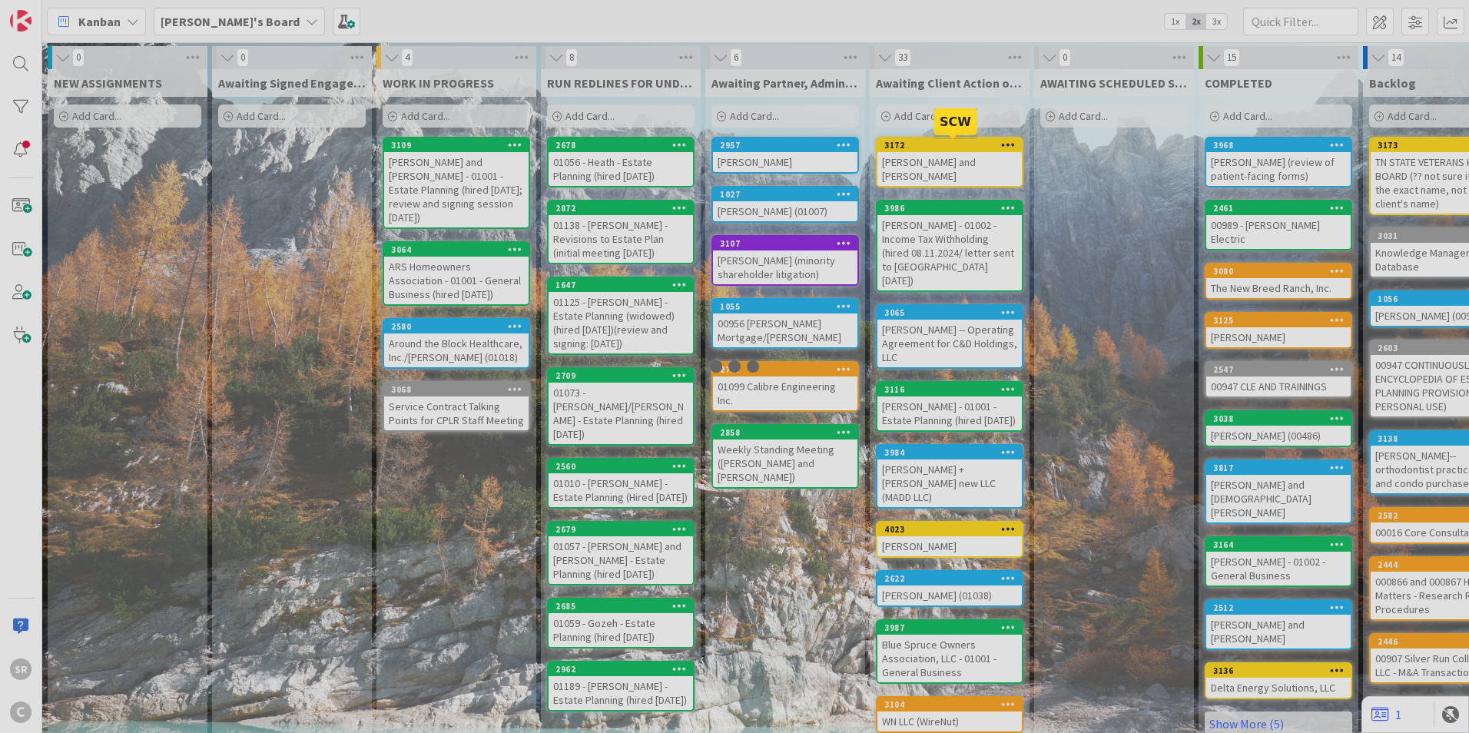
click at [946, 147] on div at bounding box center [734, 366] width 1469 height 733
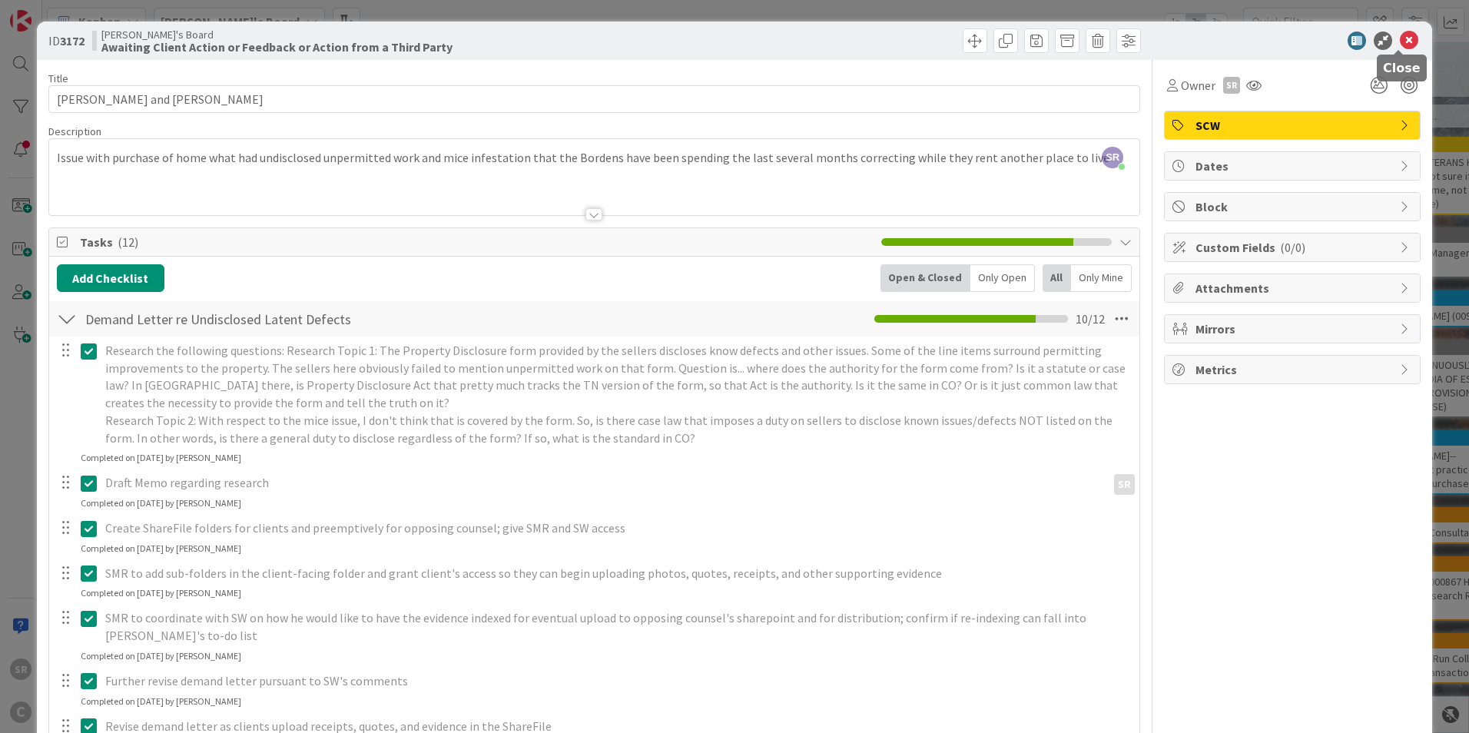
click at [1403, 32] on icon at bounding box center [1409, 40] width 18 height 18
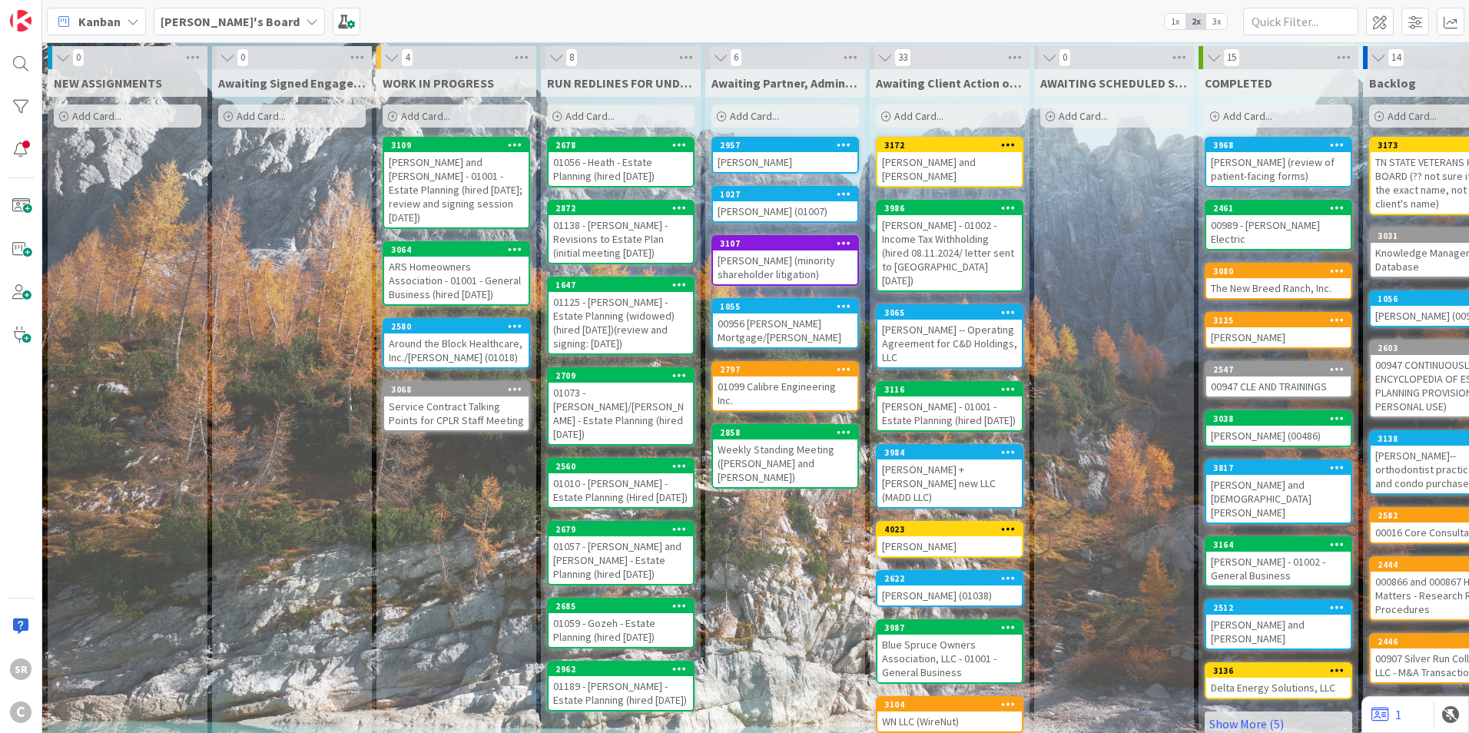
click at [396, 113] on icon at bounding box center [392, 116] width 9 height 9
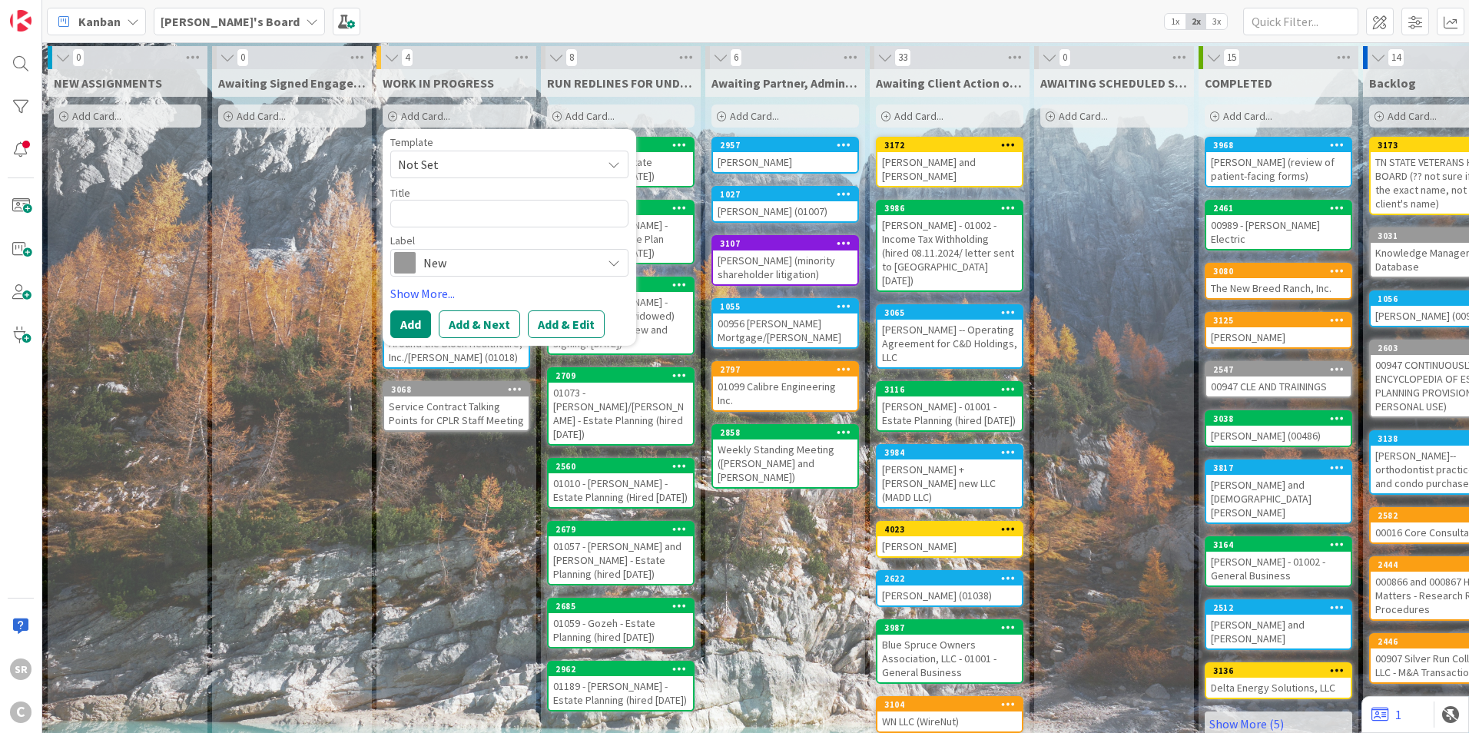
type textarea "x"
type textarea "D"
type textarea "x"
type textarea "Dr"
type textarea "x"
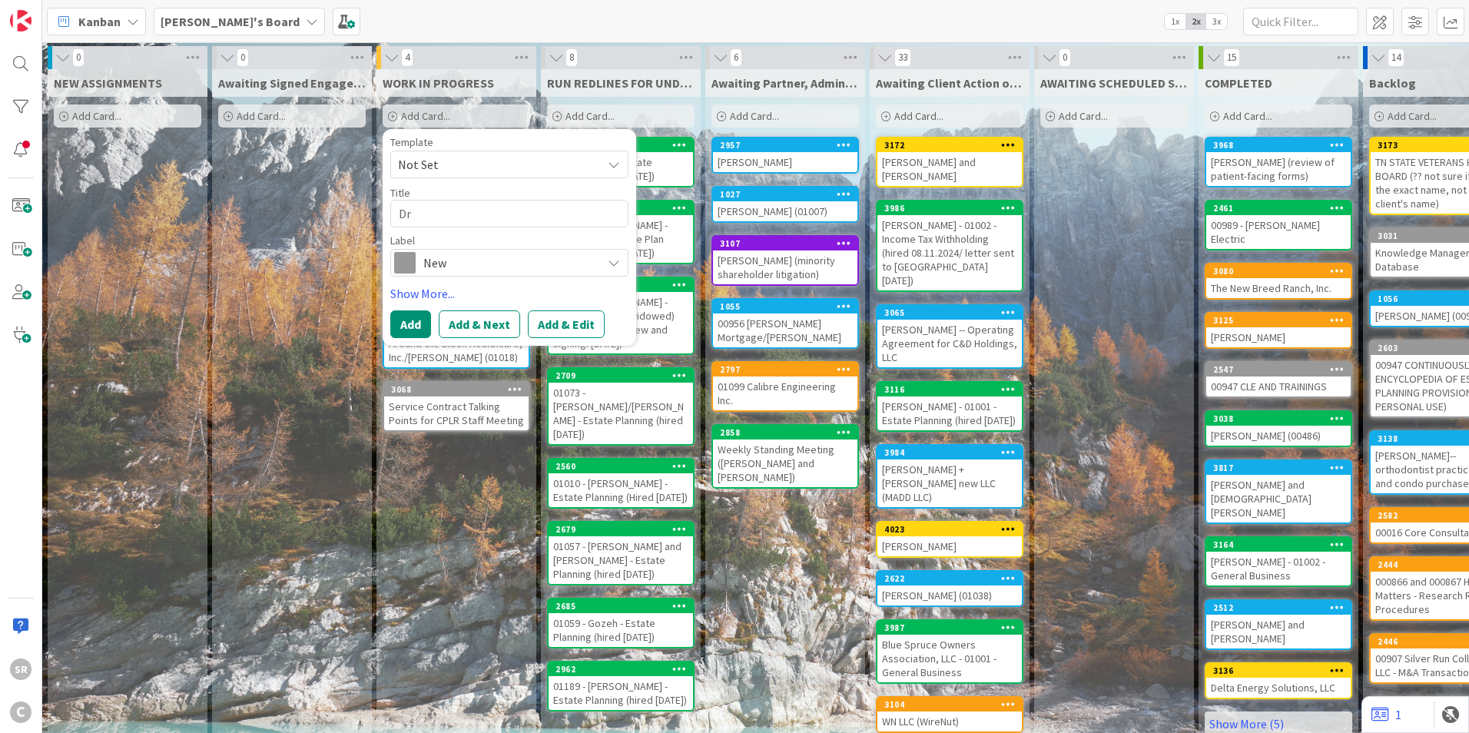
type textarea "Dra"
type textarea "x"
type textarea "Draf"
type textarea "x"
type textarea "Draft"
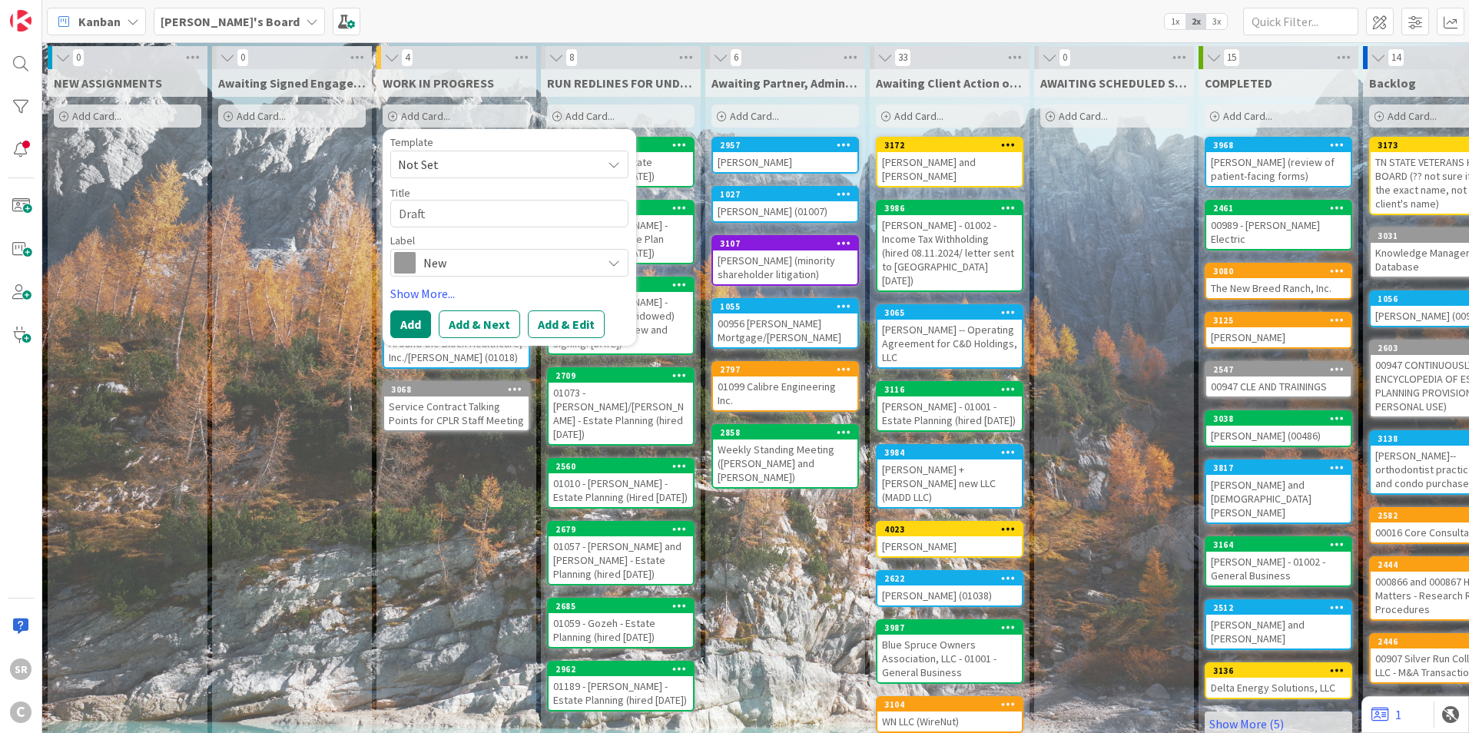
type textarea "x"
type textarea "Draft"
type textarea "x"
type textarea "Draft E"
type textarea "x"
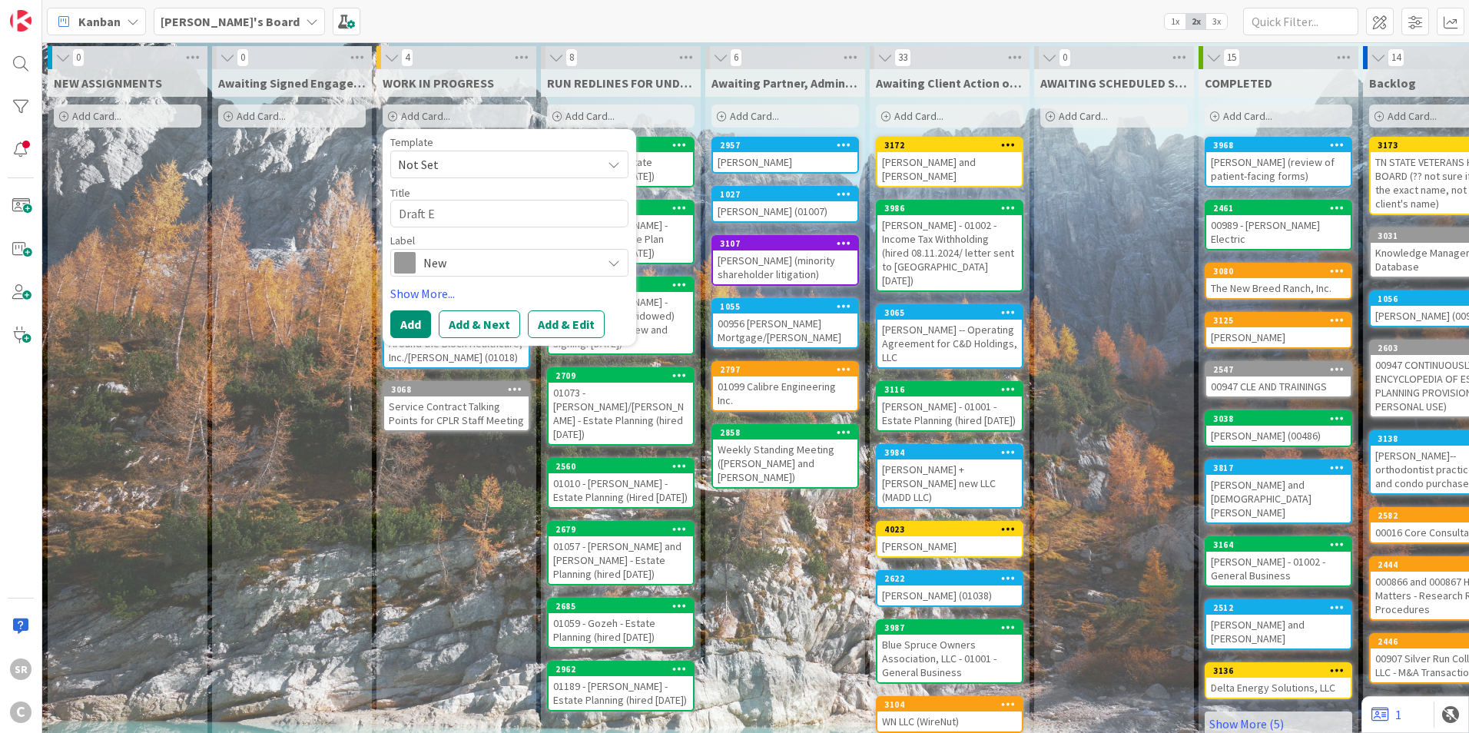
type textarea "Draft Ex"
type textarea "x"
type textarea "Draft Exh"
type textarea "x"
type textarea "Draft Exhi"
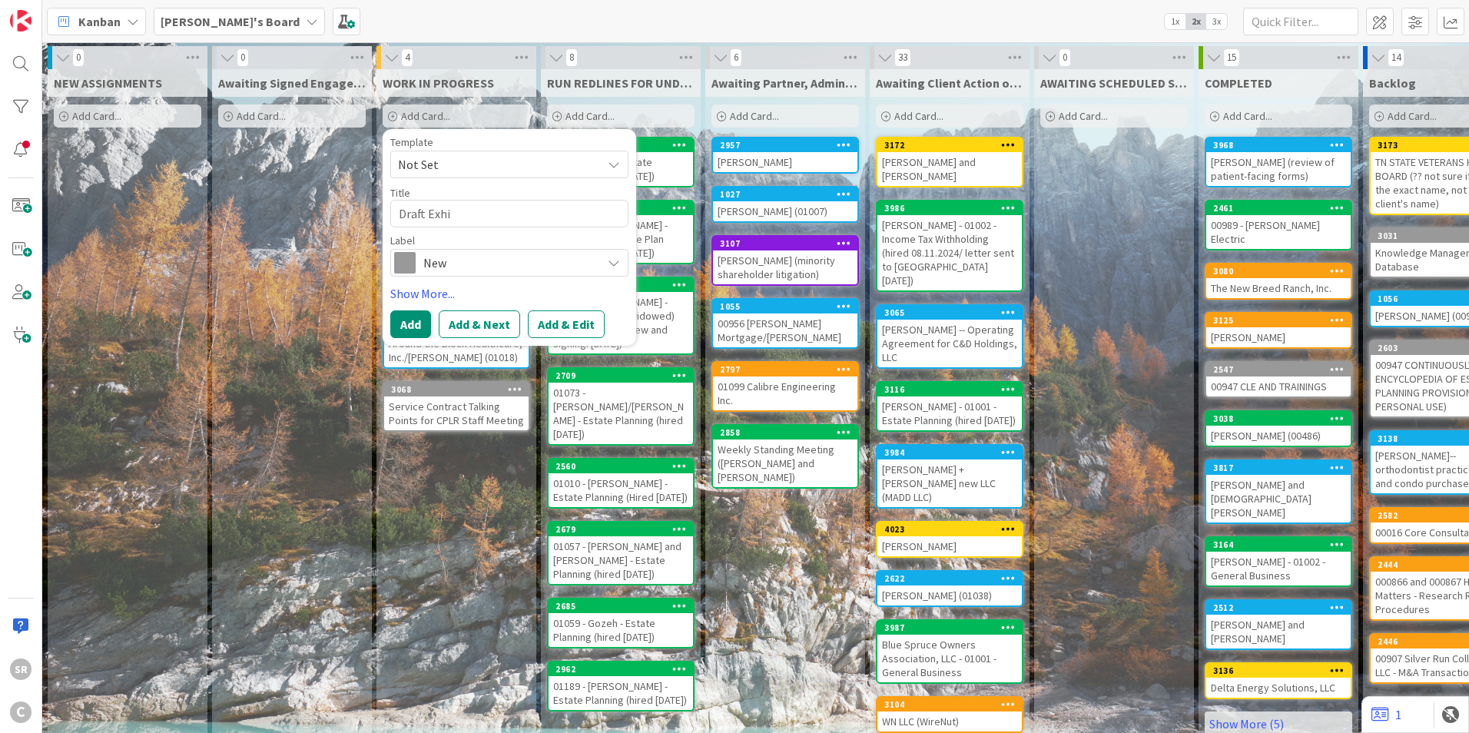
type textarea "x"
type textarea "Draft Exhit"
type textarea "x"
type textarea "Draft Exhit"
type textarea "x"
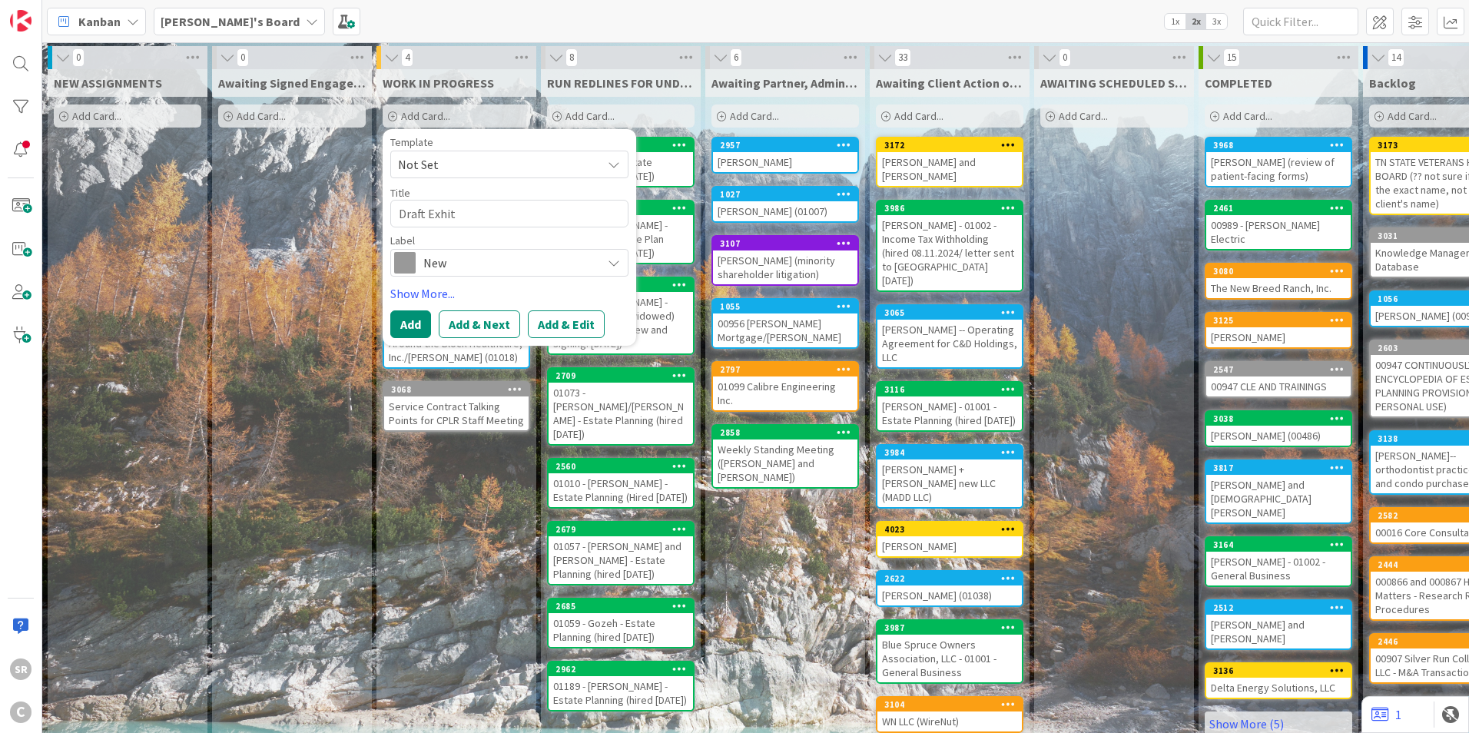
type textarea "Draft Exhit"
type textarea "x"
type textarea "Draft Exhi"
type textarea "x"
type textarea "Draft Exh"
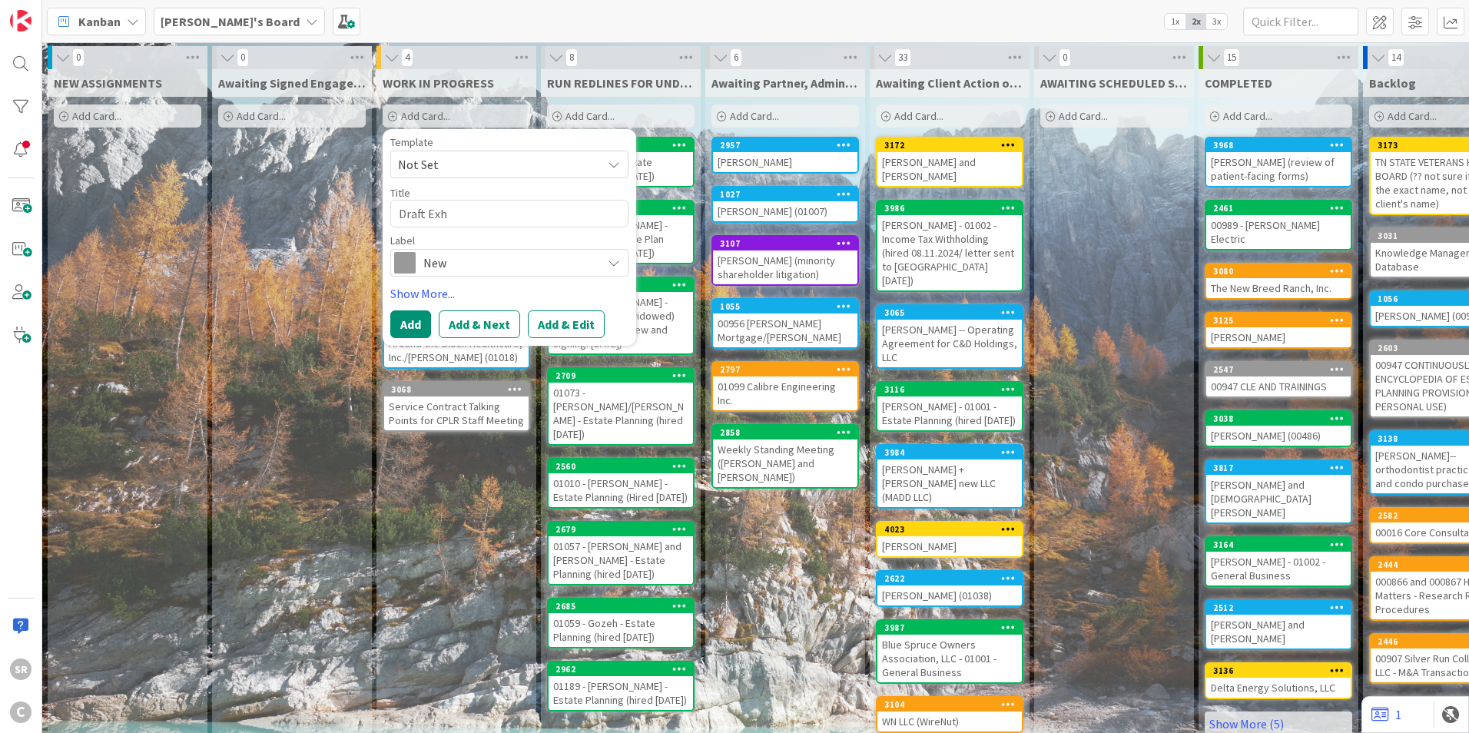
type textarea "x"
type textarea "Draft Ex"
type textarea "x"
type textarea "Draft Exi"
type textarea "x"
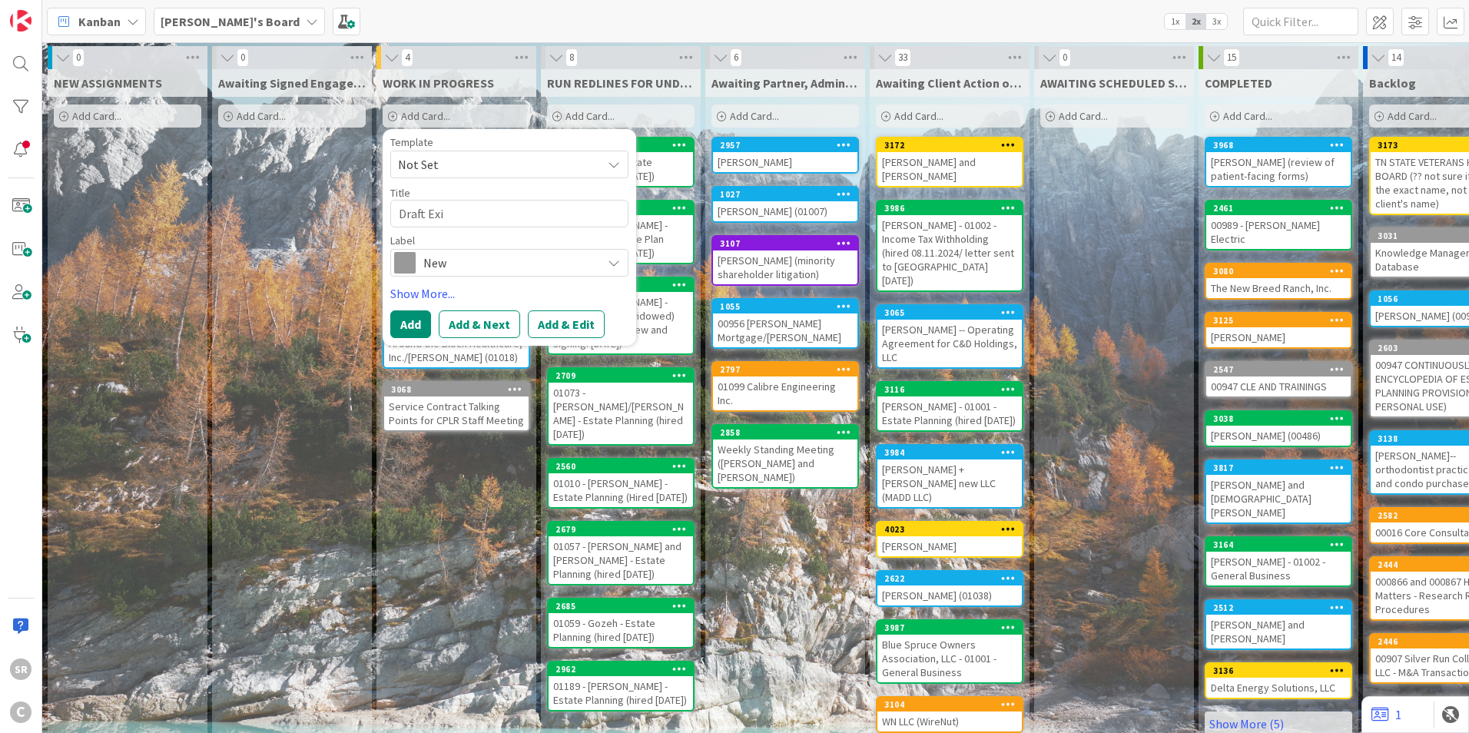
type textarea "Draft Exit"
type textarea "x"
type textarea "Draft Exit"
type textarea "x"
type textarea "Draft Exit F"
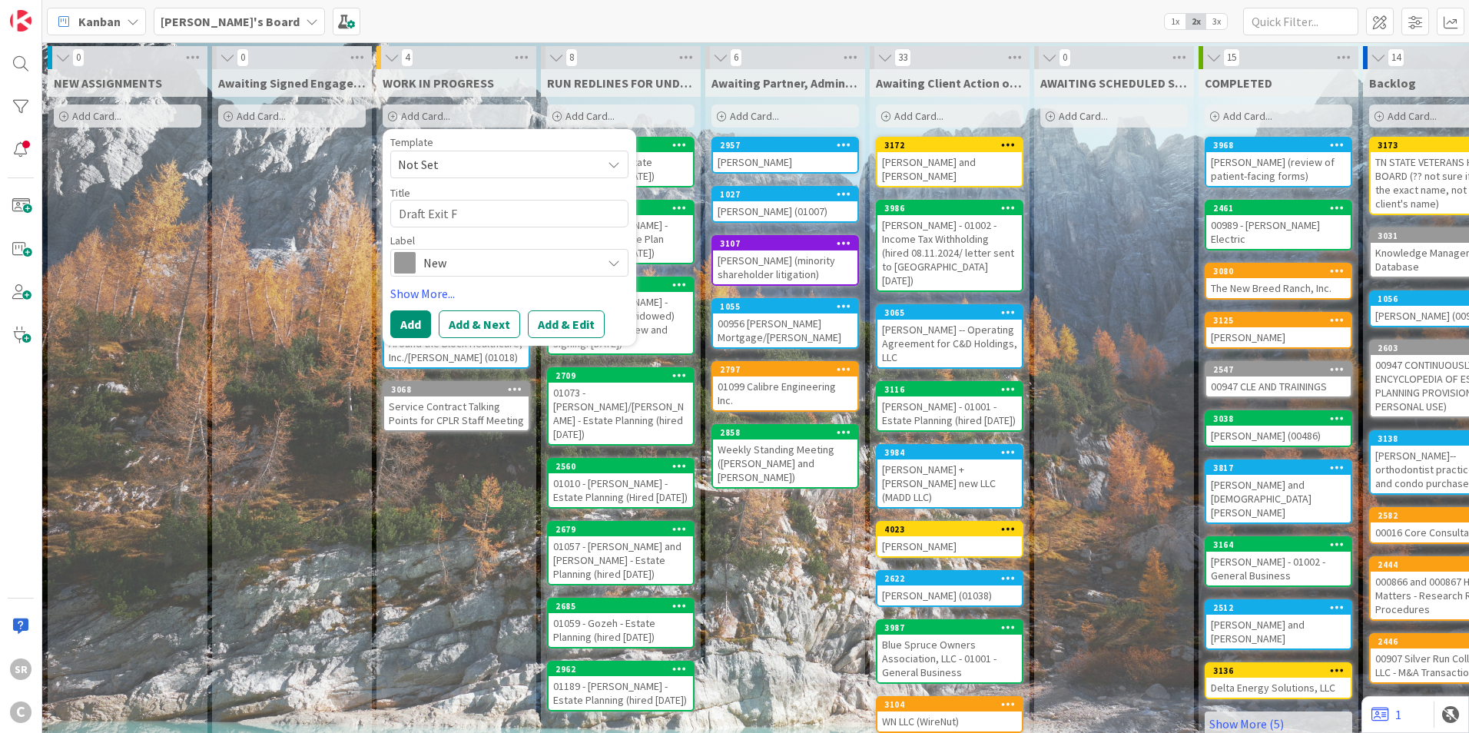
type textarea "x"
type textarea "Draft Exit For"
type textarea "x"
type textarea "Draft Exit Form"
type textarea "x"
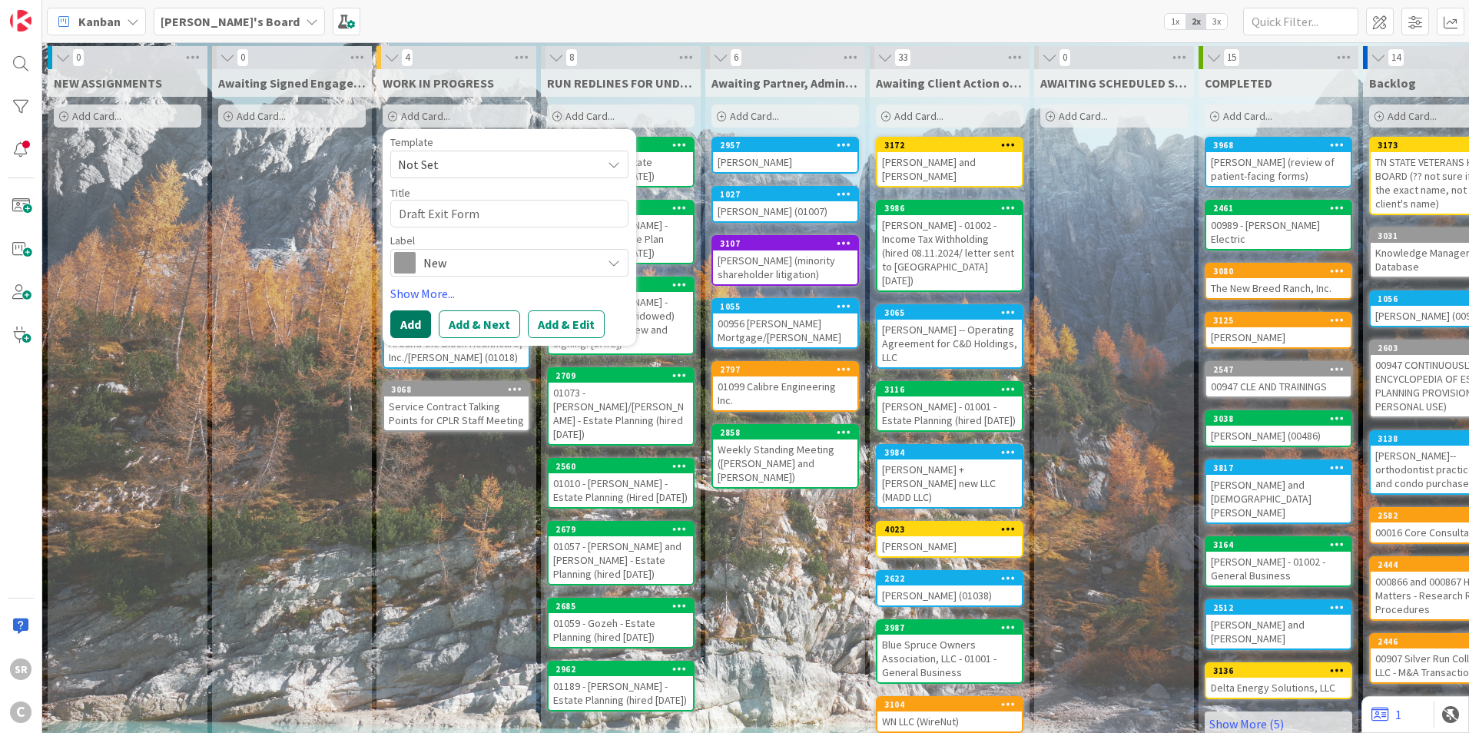
type textarea "Draft Exit Form"
click at [418, 316] on button "Add" at bounding box center [410, 324] width 41 height 28
